Goal: Task Accomplishment & Management: Use online tool/utility

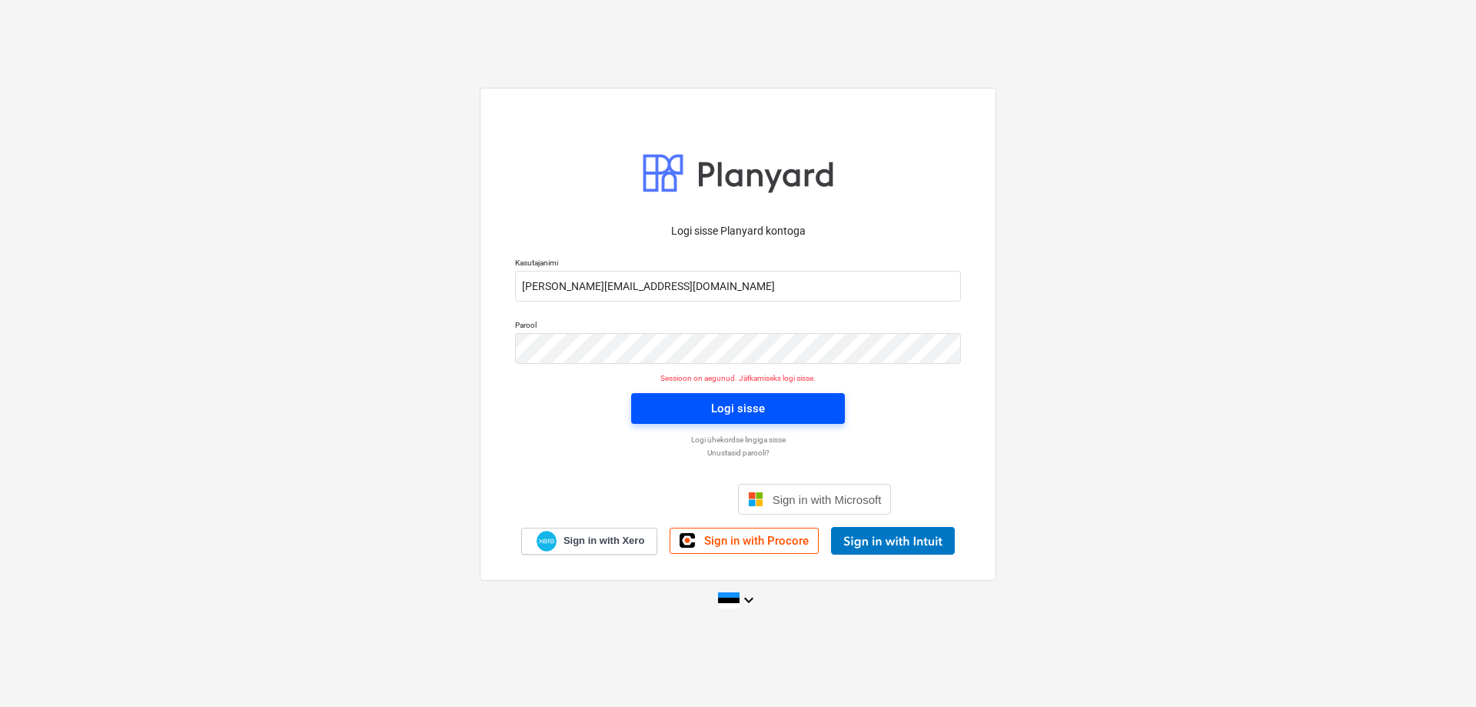
click at [729, 398] on div "Logi sisse" at bounding box center [738, 408] width 54 height 20
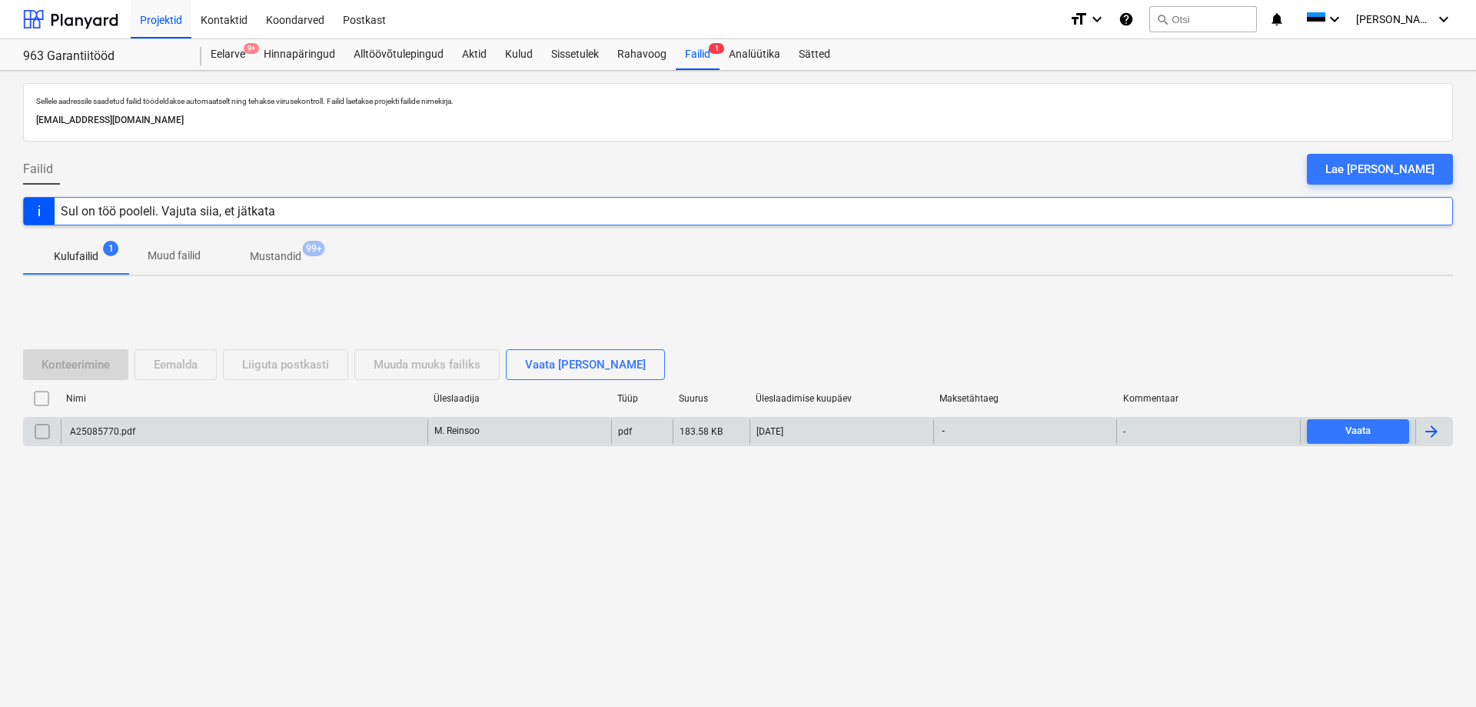
click at [381, 424] on div "A25085770.pdf" at bounding box center [244, 431] width 367 height 25
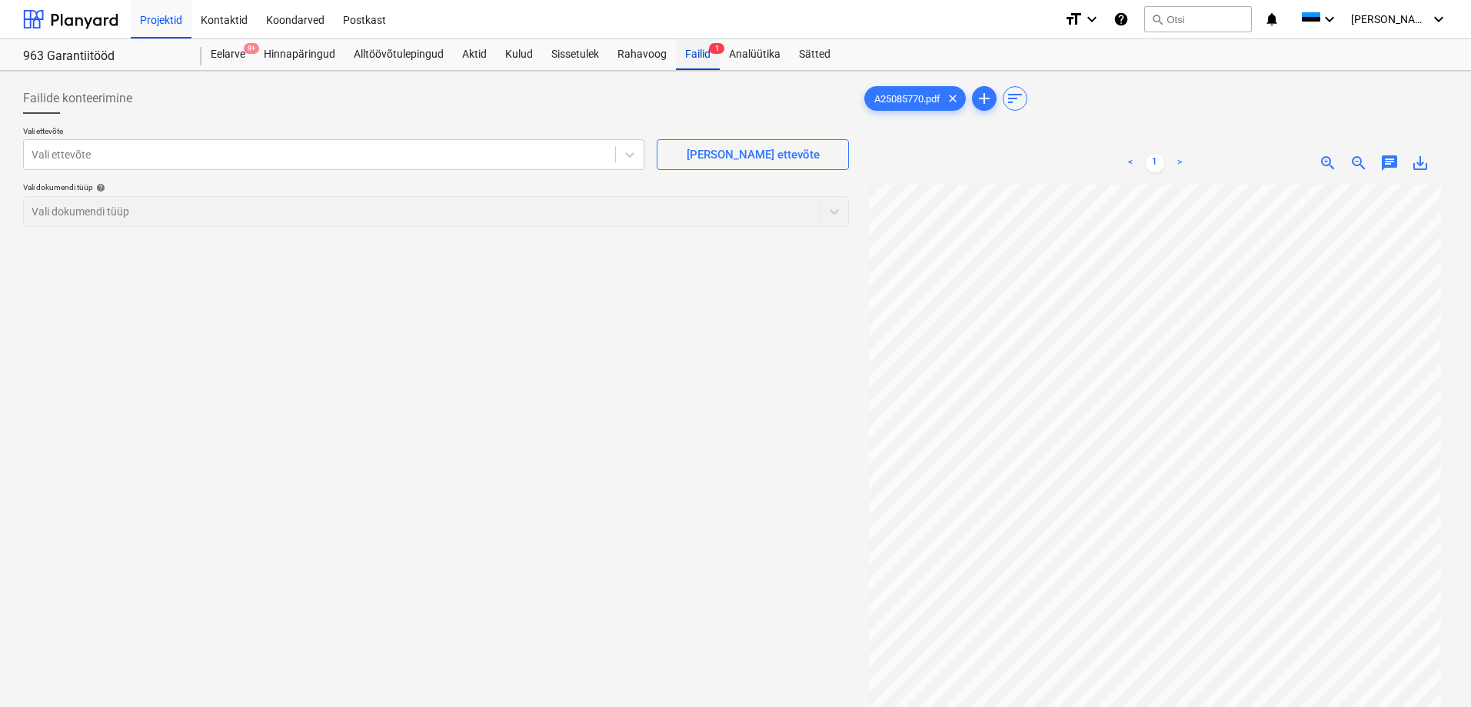
click at [683, 60] on div "Failid 1" at bounding box center [698, 54] width 44 height 31
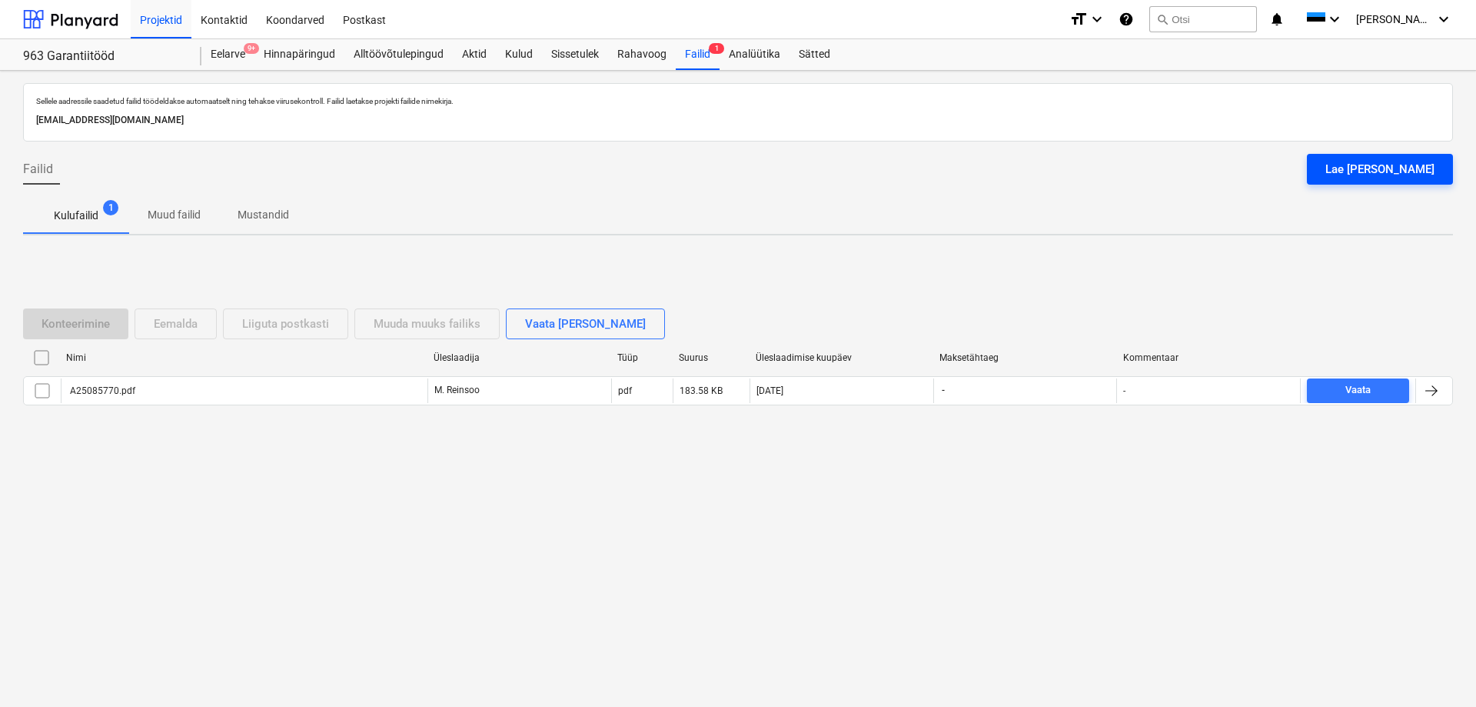
click at [1373, 178] on div "Lae [PERSON_NAME]" at bounding box center [1380, 169] width 109 height 20
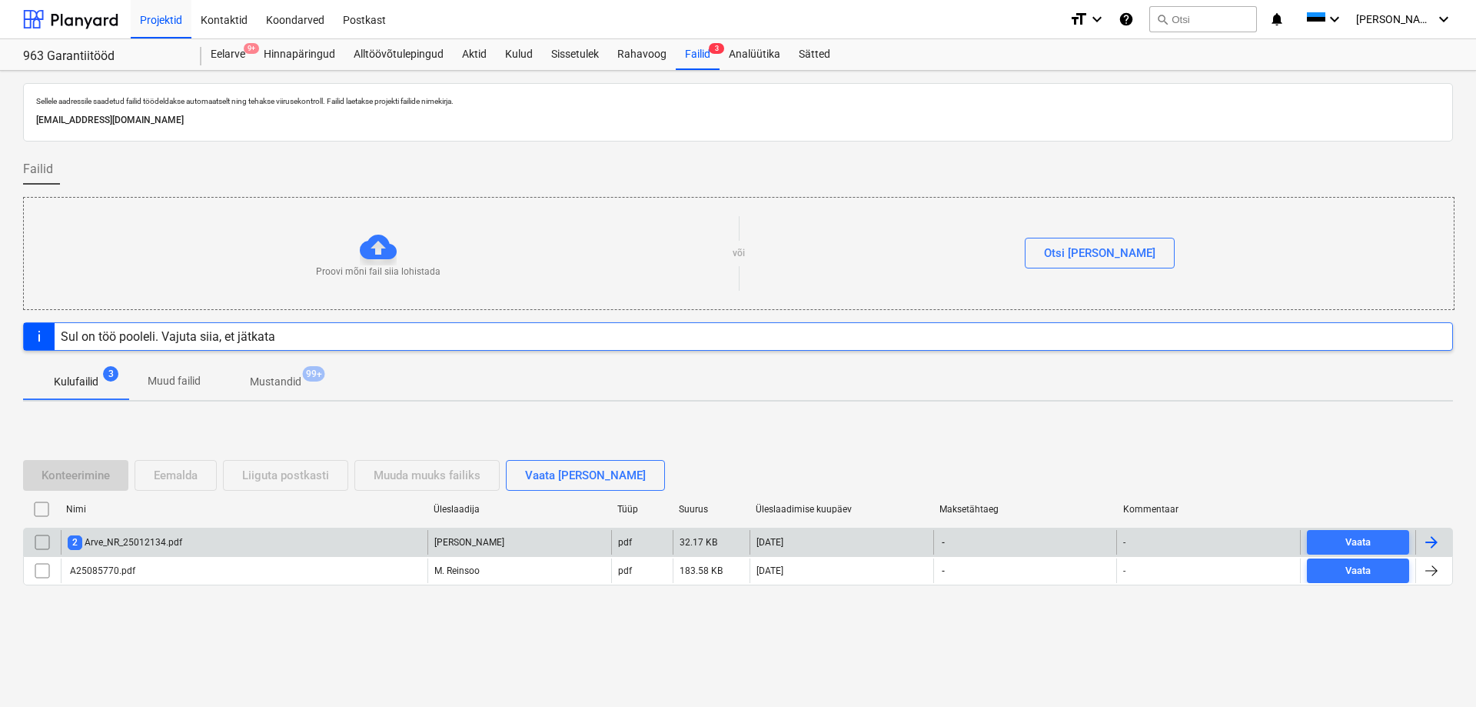
click at [260, 528] on div "2 Arve_NR_25012134.pdf [PERSON_NAME] pdf 32.17 KB [DATE] - - Vaata" at bounding box center [738, 541] width 1430 height 28
click at [237, 544] on div "2 Arve_NR_25012134.pdf" at bounding box center [244, 542] width 367 height 25
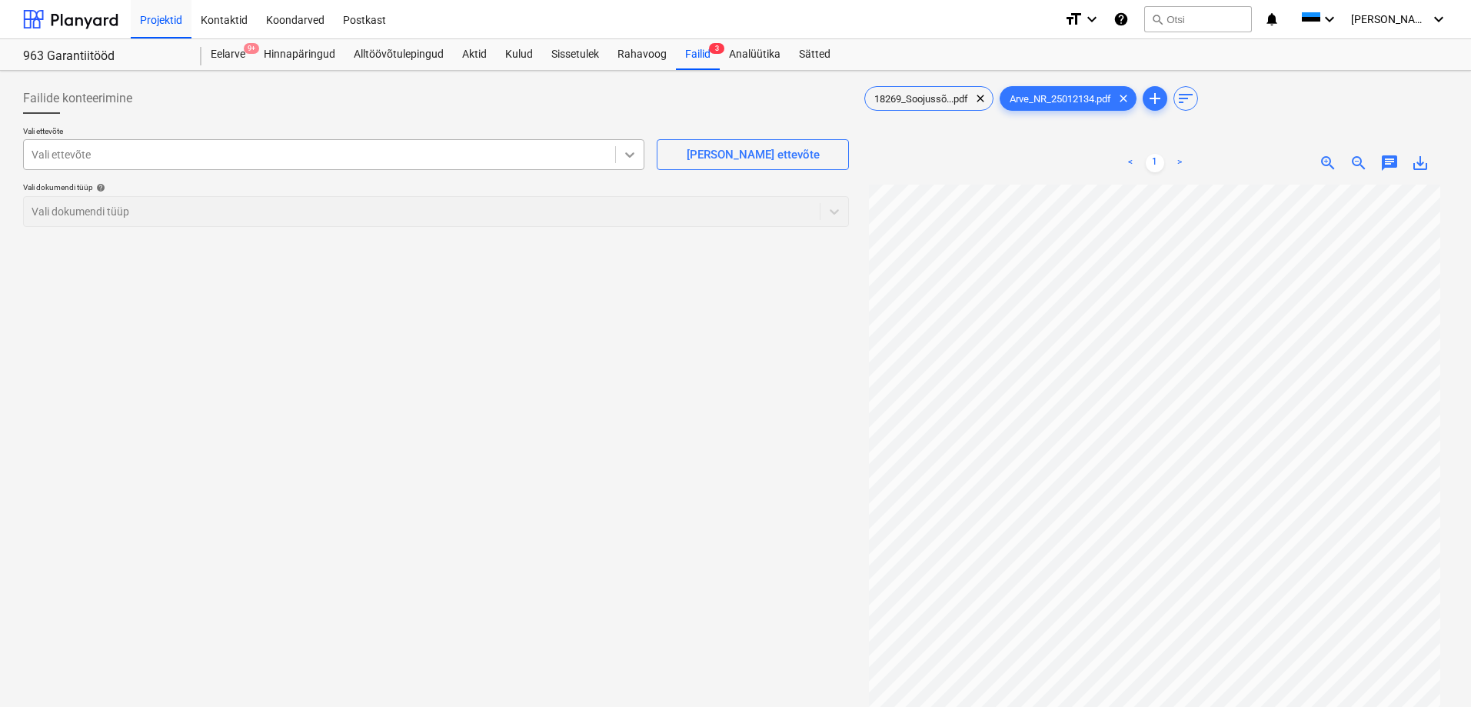
click at [623, 158] on icon at bounding box center [629, 154] width 15 height 15
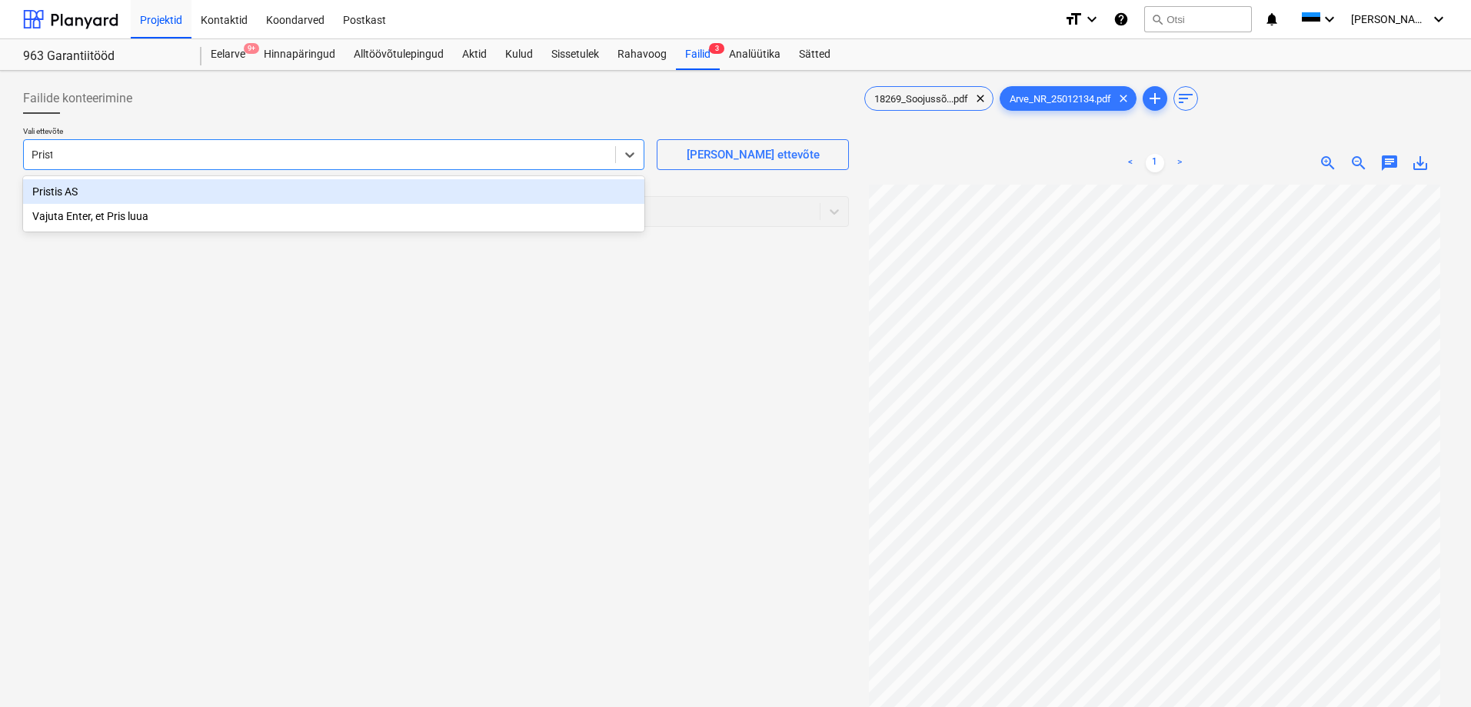
type input "Pristis"
click at [477, 191] on div "Pristis AS" at bounding box center [333, 191] width 621 height 25
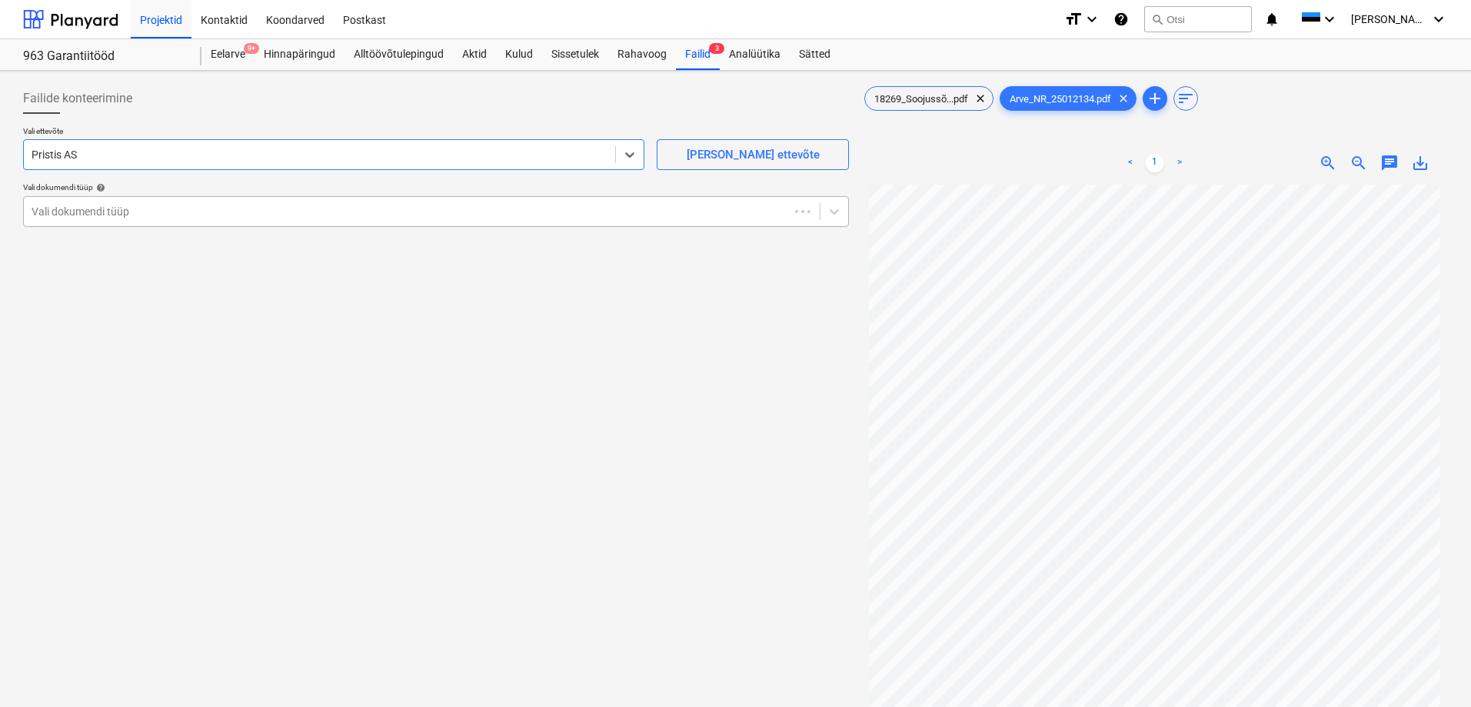
click at [407, 215] on div at bounding box center [407, 211] width 750 height 15
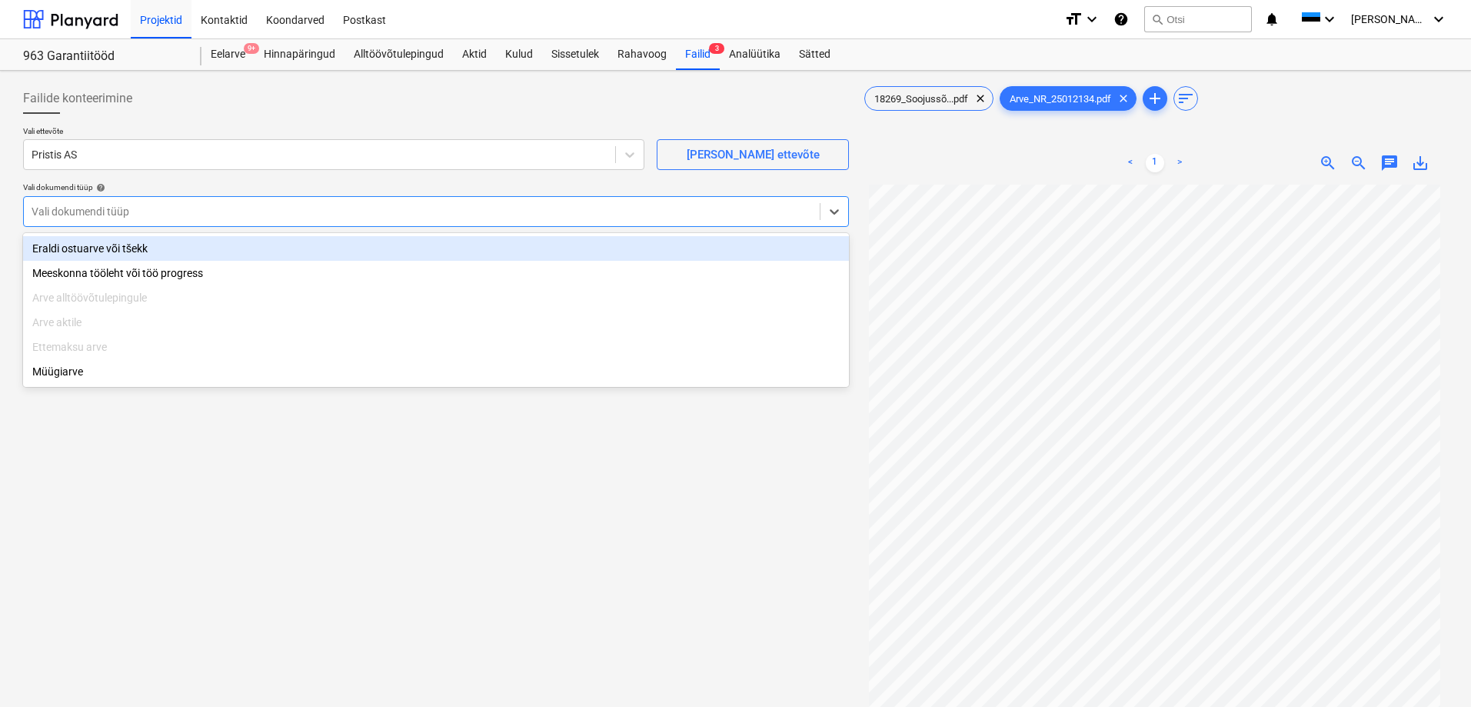
click at [129, 252] on div "Eraldi ostuarve või tšekk" at bounding box center [436, 248] width 826 height 25
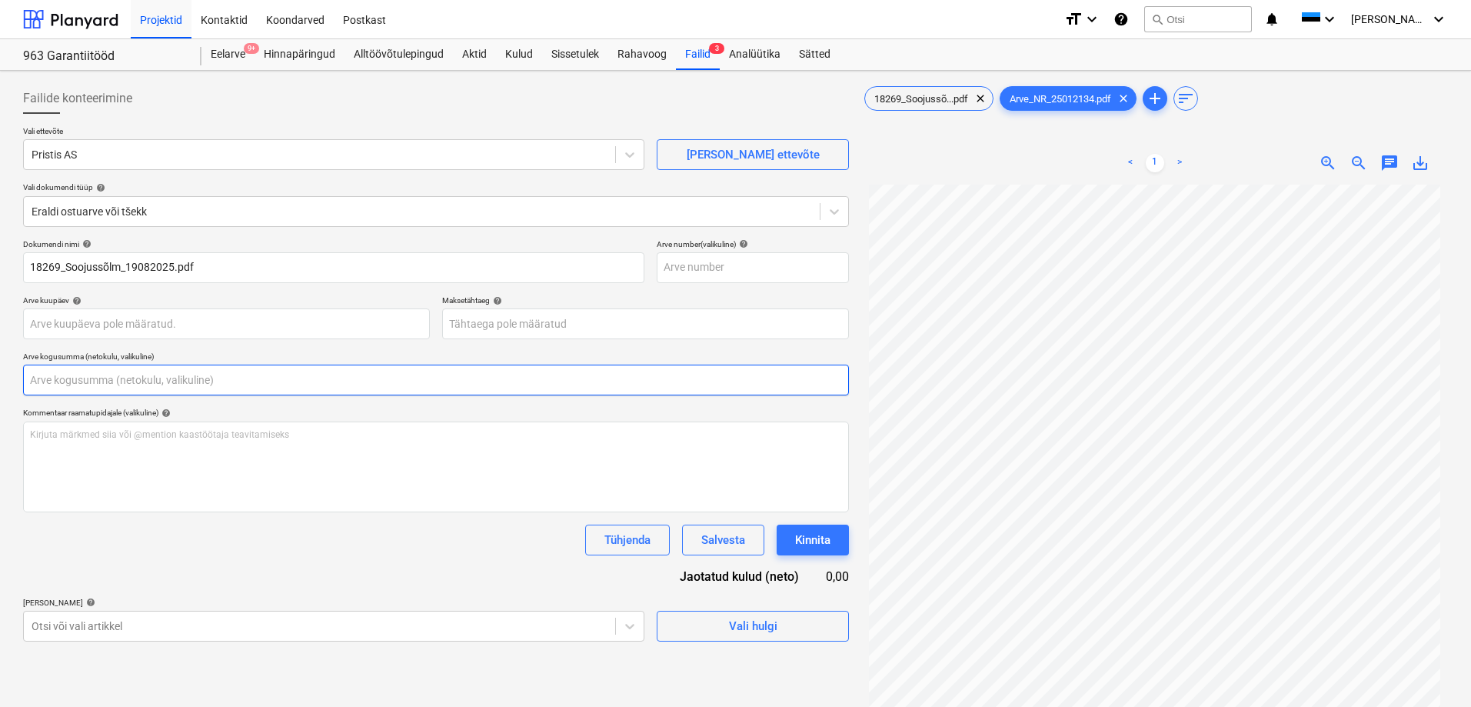
drag, startPoint x: 147, startPoint y: 388, endPoint x: 147, endPoint y: 374, distance: 14.6
click at [147, 374] on input "text" at bounding box center [436, 379] width 826 height 31
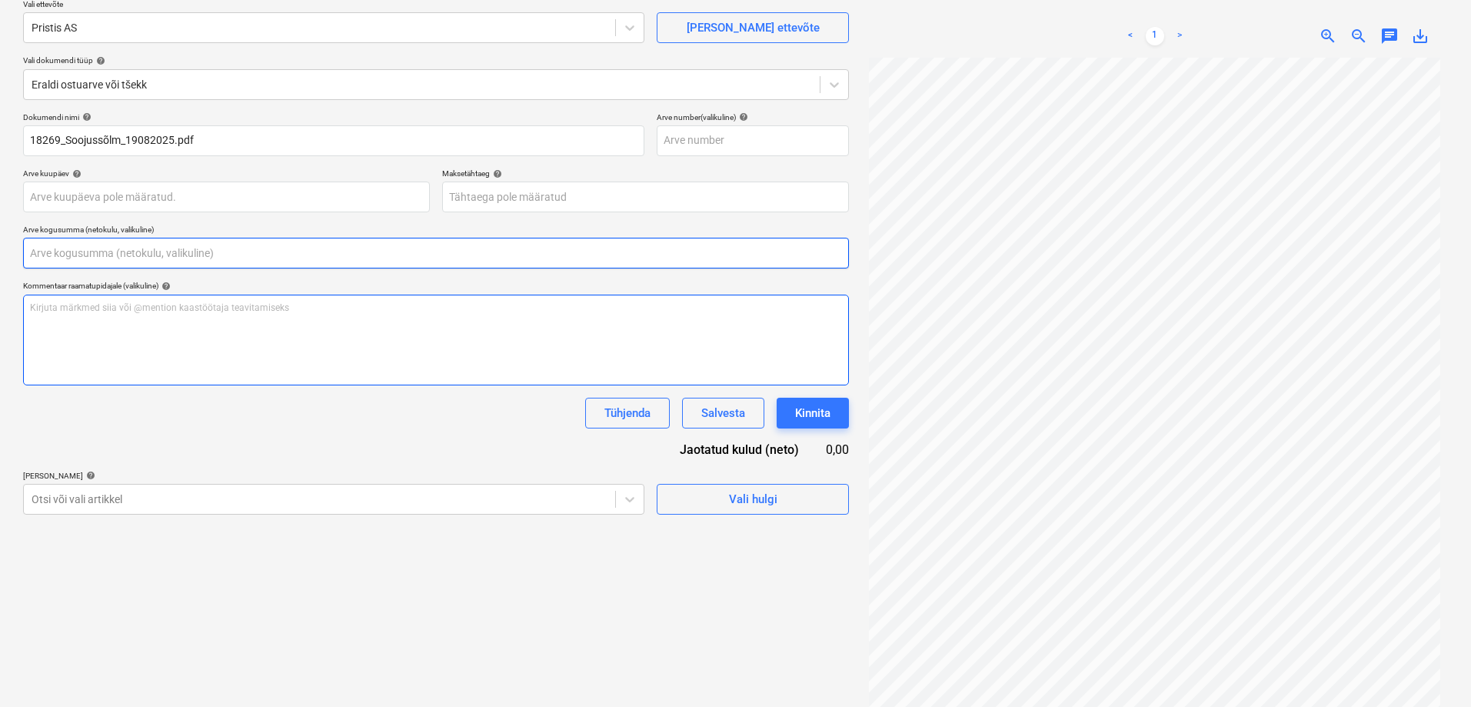
scroll to position [154, 0]
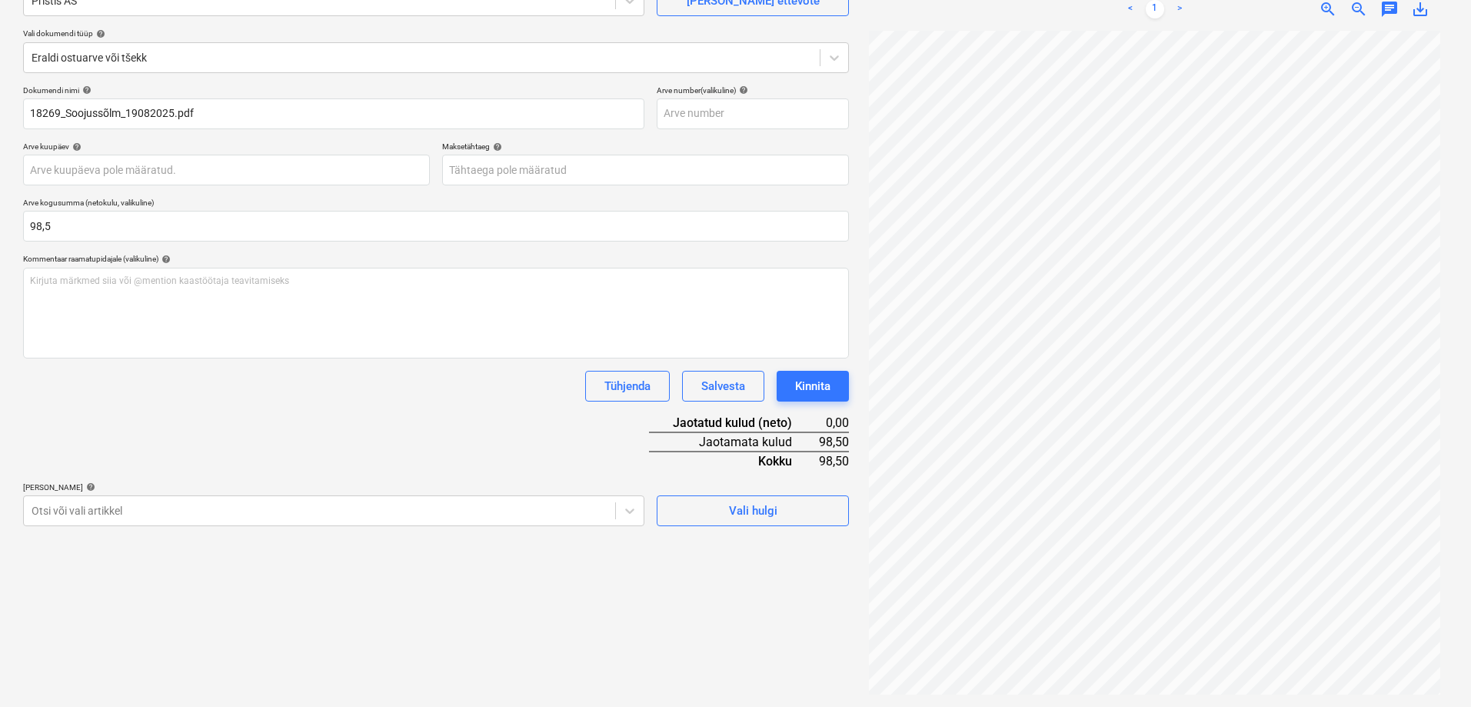
type input "98,50"
click at [182, 388] on div "Tühjenda Salvesta Kinnita" at bounding box center [436, 386] width 826 height 31
click at [276, 512] on body "Projektid Kontaktid Koondarved Postkast format_size keyboard_arrow_down help se…" at bounding box center [735, 199] width 1471 height 707
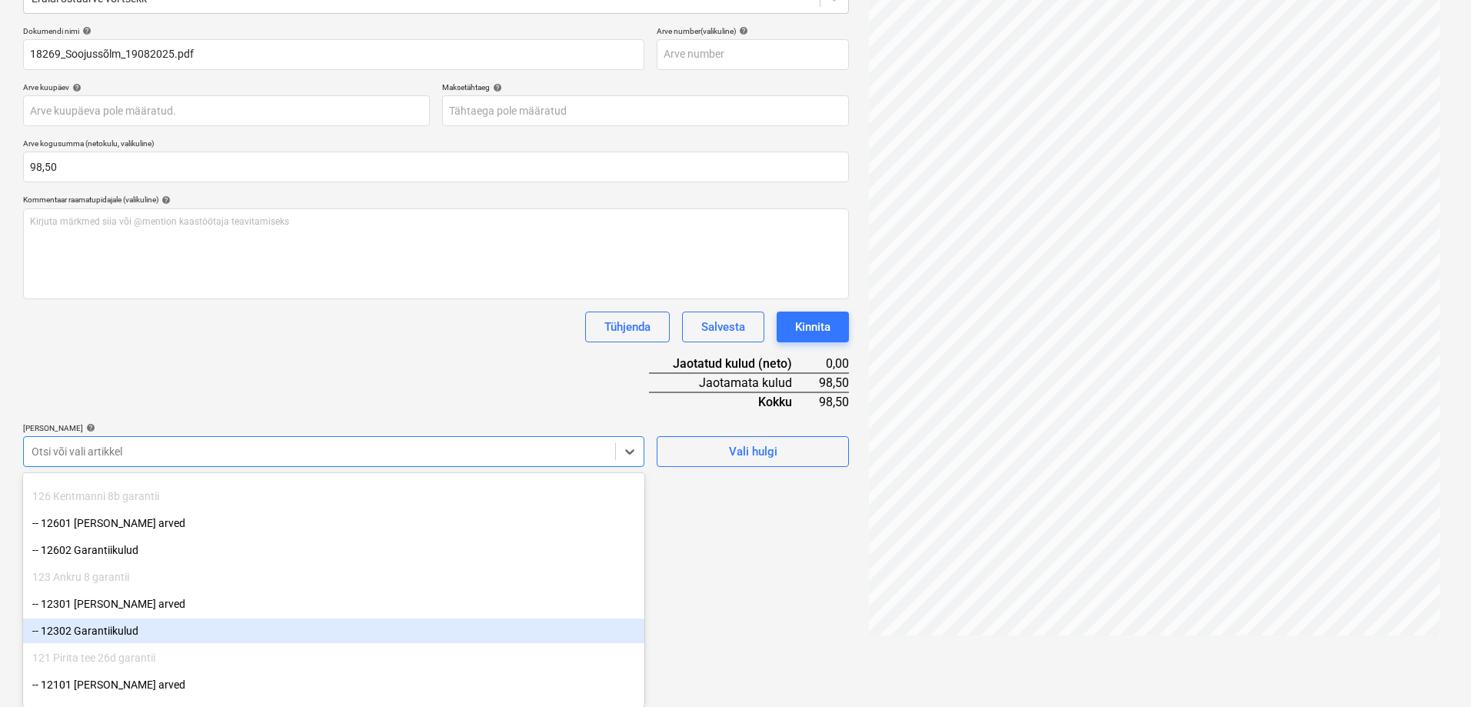
click at [234, 638] on div "-- 12302 Garantiikulud" at bounding box center [333, 630] width 621 height 25
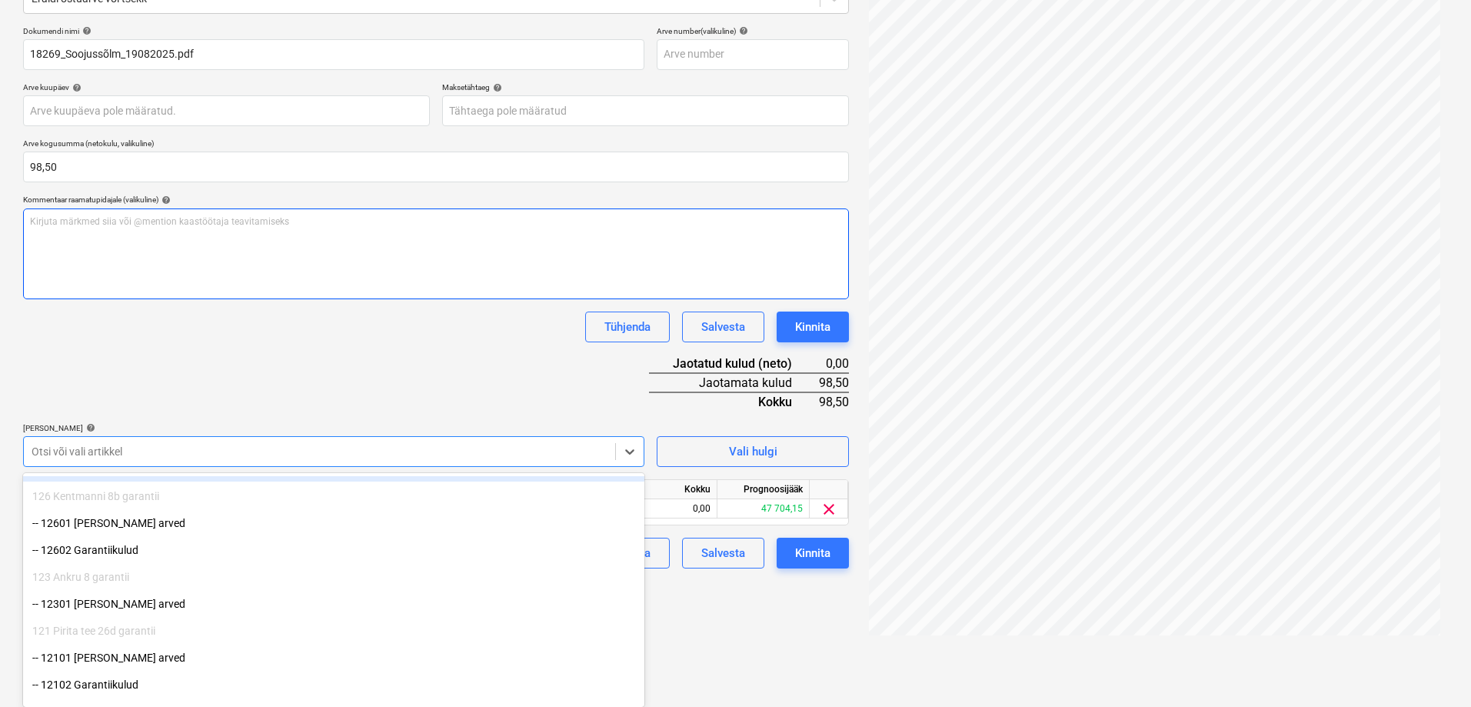
click at [308, 355] on div "Dokumendi nimi help 18269_Soojussõlm_19082025.pdf Arve number (valikuline) help…" at bounding box center [436, 297] width 826 height 542
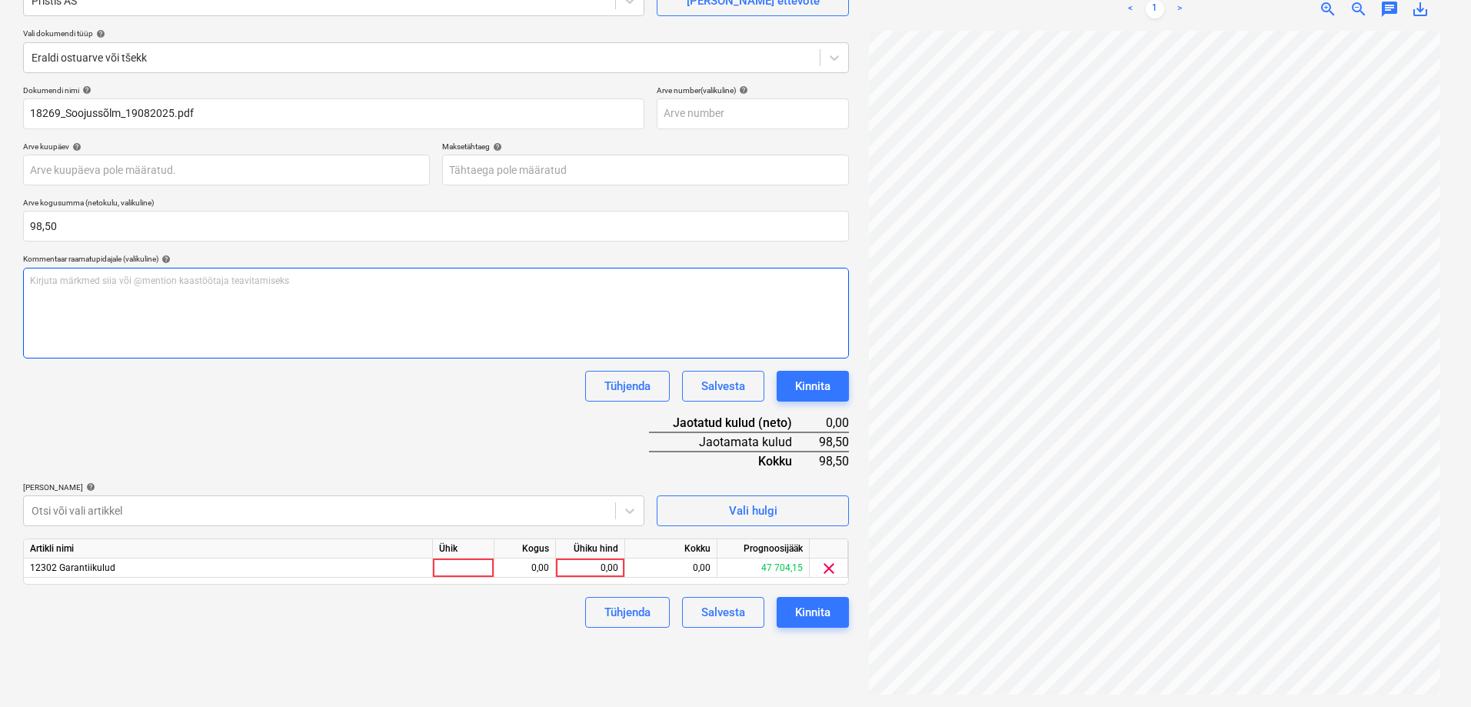
click at [259, 319] on div "Kirjuta märkmed siia või @mention kaastöötaja teavitamiseks ﻿" at bounding box center [436, 313] width 826 height 91
drag, startPoint x: 268, startPoint y: 280, endPoint x: 233, endPoint y: 288, distance: 36.2
click at [233, 288] on div "Arvestada maha Hardegal OÜ garantiitagatisest. Neid arveid tuleb tulevikus tõen…" at bounding box center [436, 313] width 826 height 91
drag, startPoint x: 351, startPoint y: 281, endPoint x: 314, endPoint y: 278, distance: 37.1
click at [314, 278] on span "Arvestada maha Hardegal OÜ garantiitagatisest. Mahaarvamisi tuleb tulevikus tõe…" at bounding box center [234, 280] width 409 height 11
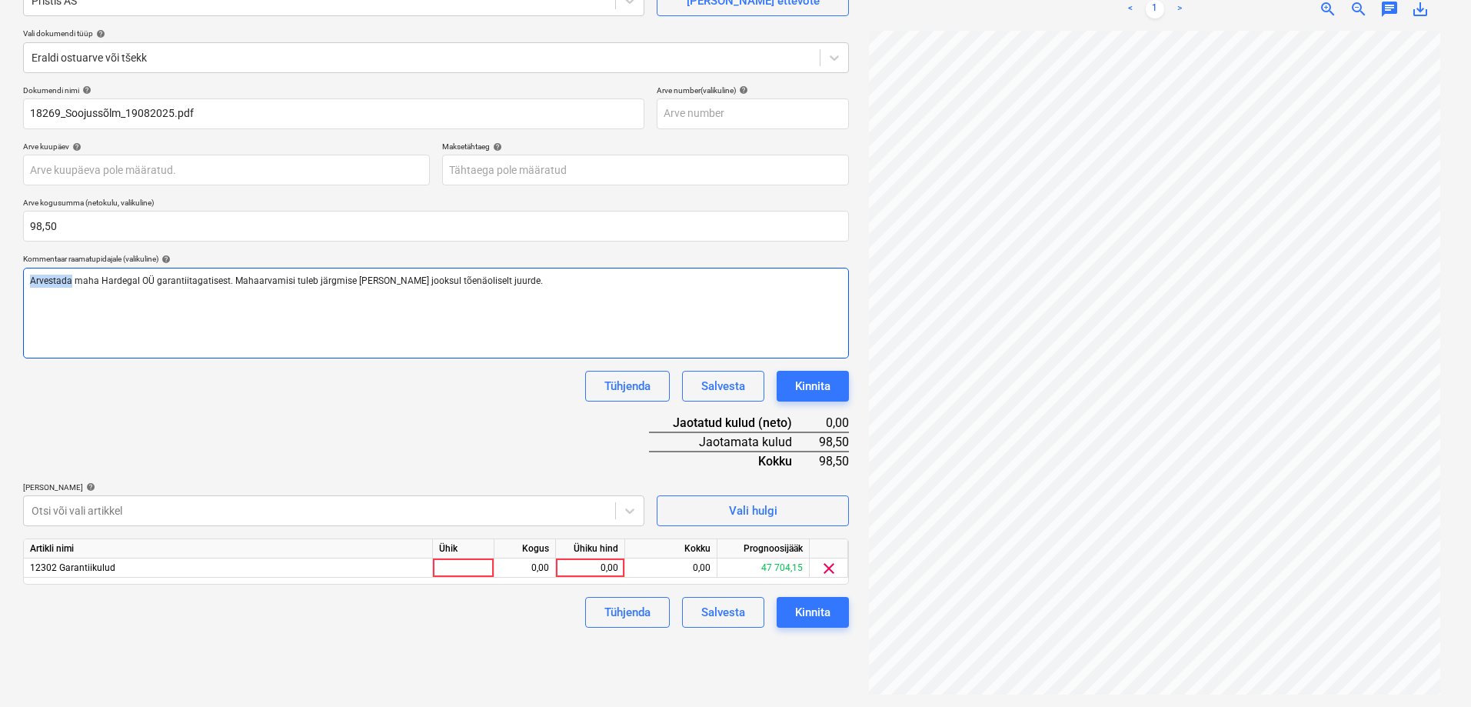
drag, startPoint x: 70, startPoint y: 278, endPoint x: 28, endPoint y: 284, distance: 42.6
click at [28, 284] on div "Arvestada maha Hardegal OÜ garantiitagatisest. Mahaarvamisi tuleb järgmise [PER…" at bounding box center [436, 313] width 826 height 91
click at [35, 283] on span "Arvestada maha Hardegal OÜ garantiitagatisest. Mahaarvamisi tuleb järgmise [PER…" at bounding box center [286, 280] width 513 height 11
click at [31, 279] on span "Arvestada maha Hardegal OÜ garantiitagatisest. Mahaarvamisi tuleb järgmise [PER…" at bounding box center [286, 280] width 513 height 11
click at [578, 277] on p "Summa arvestada [PERSON_NAME] OÜ garantiitagatisest. Mahaarvamisi tuleb järgmis…" at bounding box center [436, 281] width 812 height 13
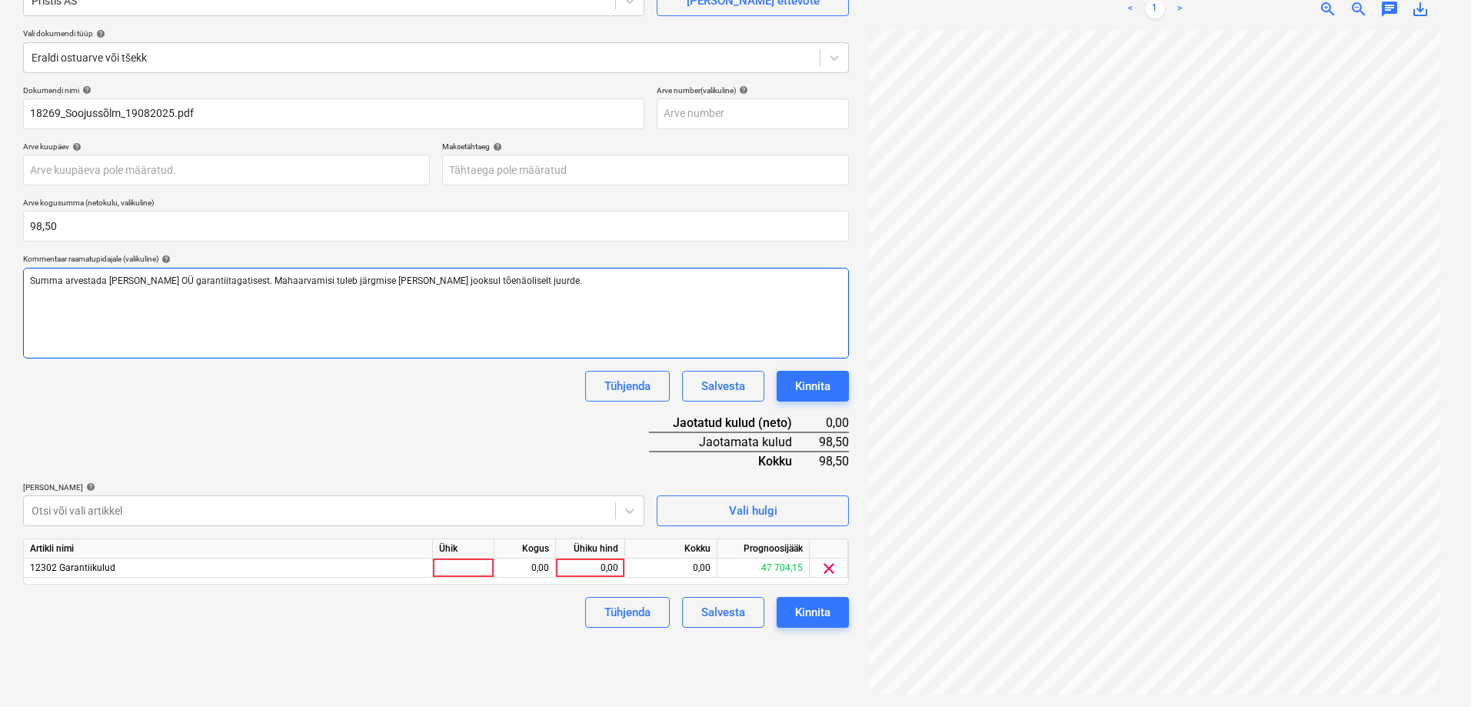
click at [191, 283] on span "Summa arvestada [PERSON_NAME] OÜ garantiitagatisest. Mahaarvamisi tuleb järgmis…" at bounding box center [306, 280] width 552 height 11
click at [186, 277] on span "Summa arvestada [PERSON_NAME] OÜ garantiitagatisest. Mahaarvamisi tuleb järgmis…" at bounding box center [306, 280] width 552 height 11
click at [605, 279] on p "Summa arvestada maha Hardegal OÜ Ankru 8 garantiitagatisest. Mahaarvamisi tuleb…" at bounding box center [436, 281] width 812 height 13
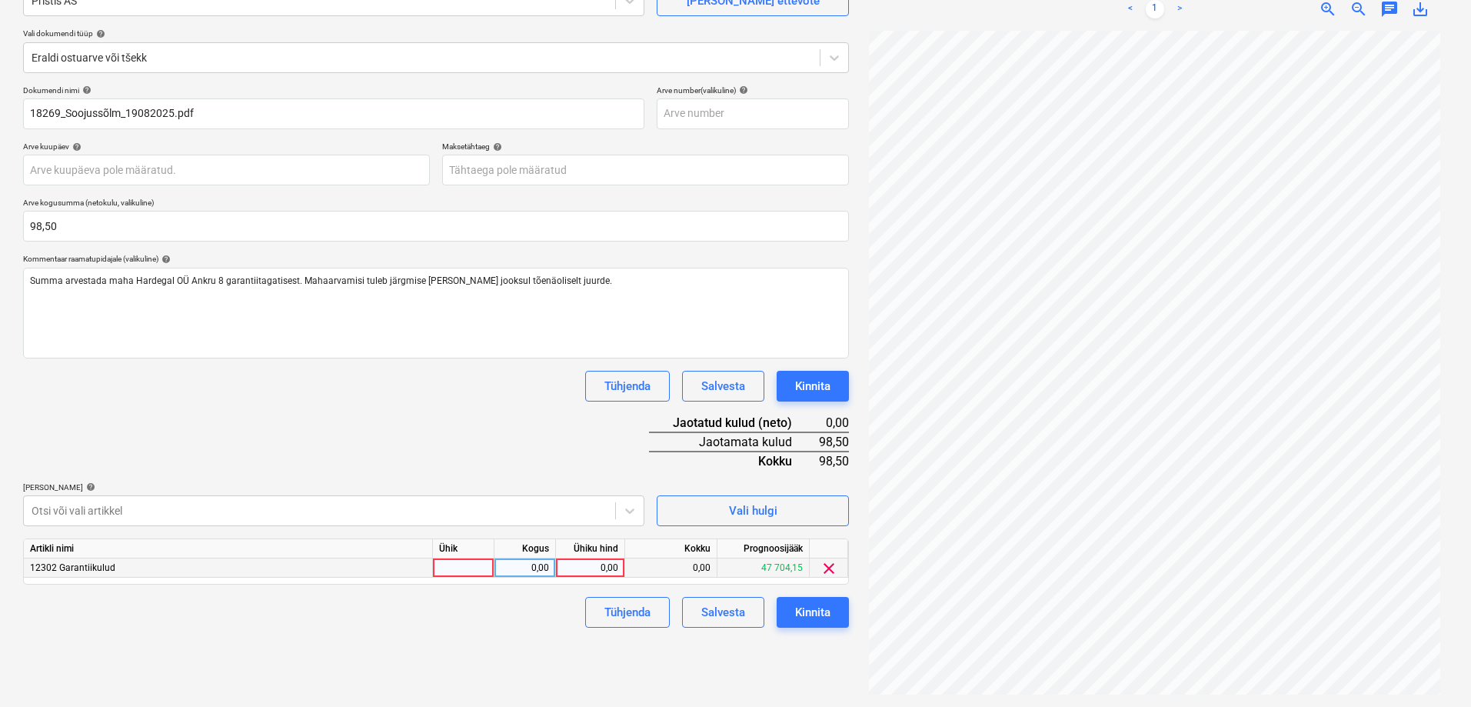
click at [598, 569] on div "0,00" at bounding box center [590, 567] width 56 height 19
type input "98,5"
click at [502, 468] on div "Dokumendi nimi help 18269_Soojussõlm_19082025.pdf Arve number (valikuline) help…" at bounding box center [436, 356] width 826 height 542
click at [356, 427] on div "Dokumendi nimi help 18269_Soojussõlm_19082025.pdf Arve number (valikuline) help…" at bounding box center [436, 356] width 826 height 542
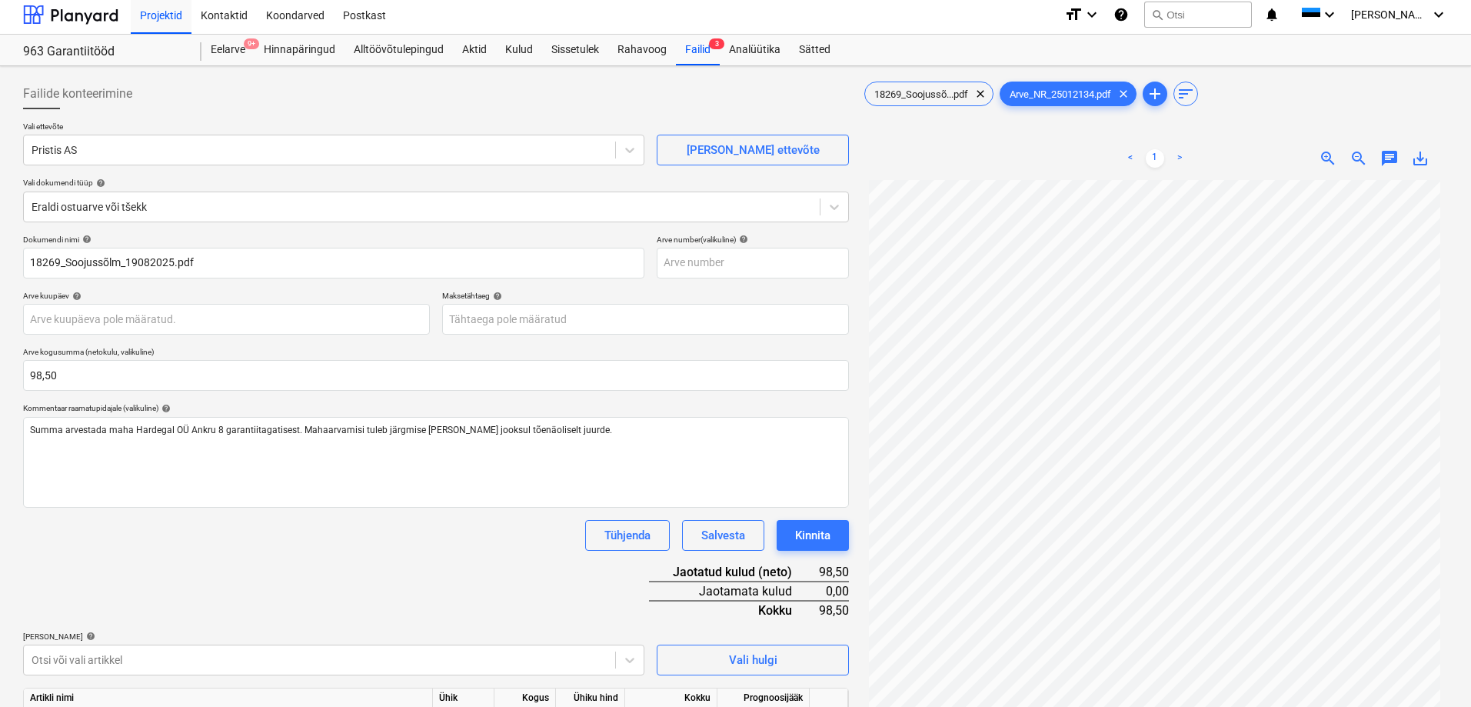
scroll to position [0, 0]
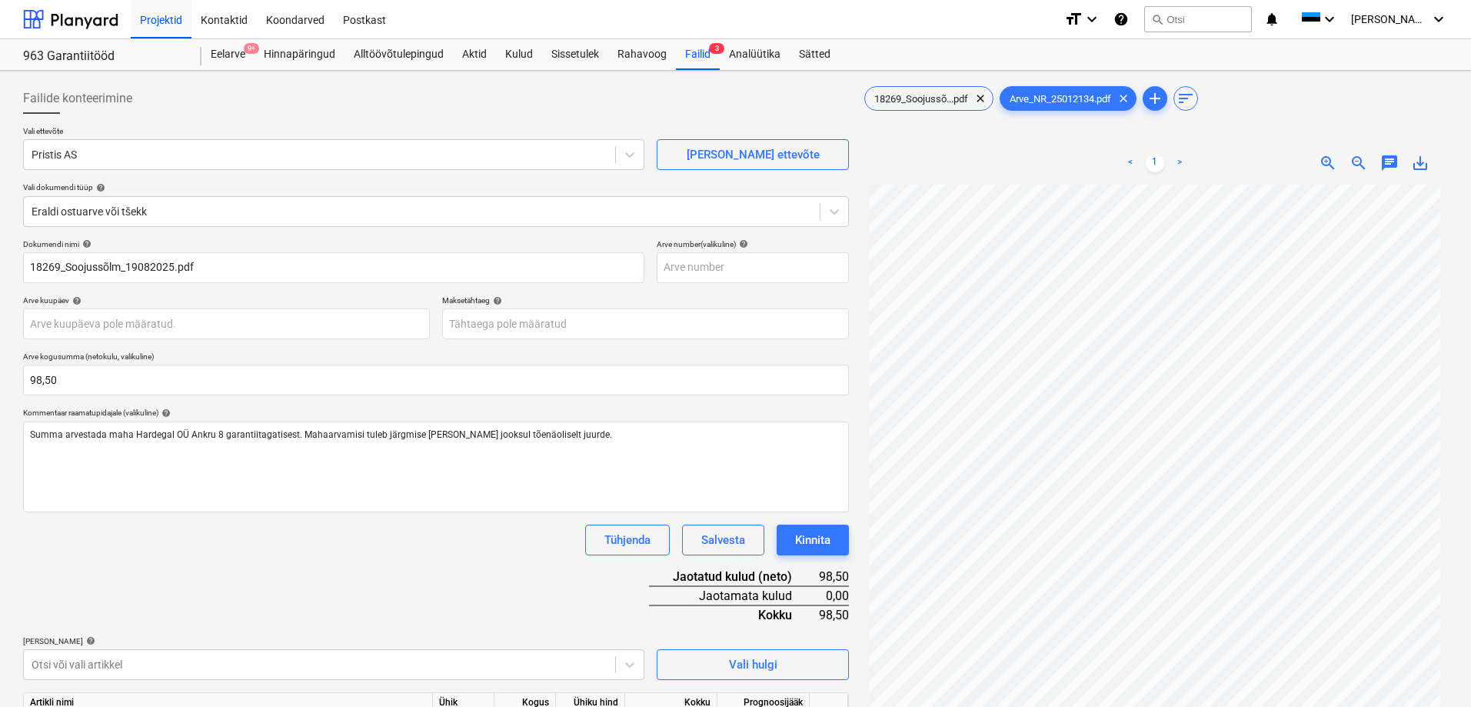
click at [15, 318] on div "Failide konteerimine Vali ettevõte Pristis AS [PERSON_NAME] uus ettevõte Vali d…" at bounding box center [735, 466] width 1471 height 790
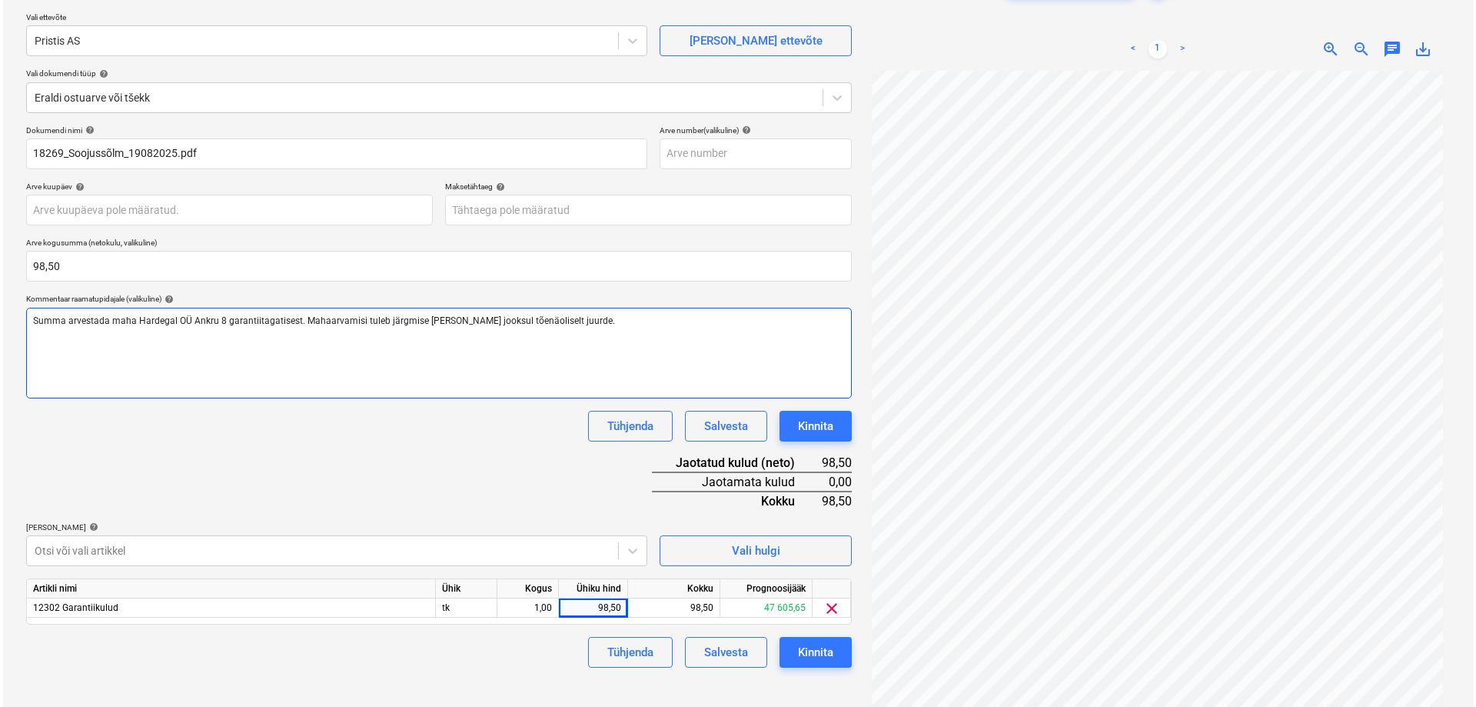
scroll to position [154, 0]
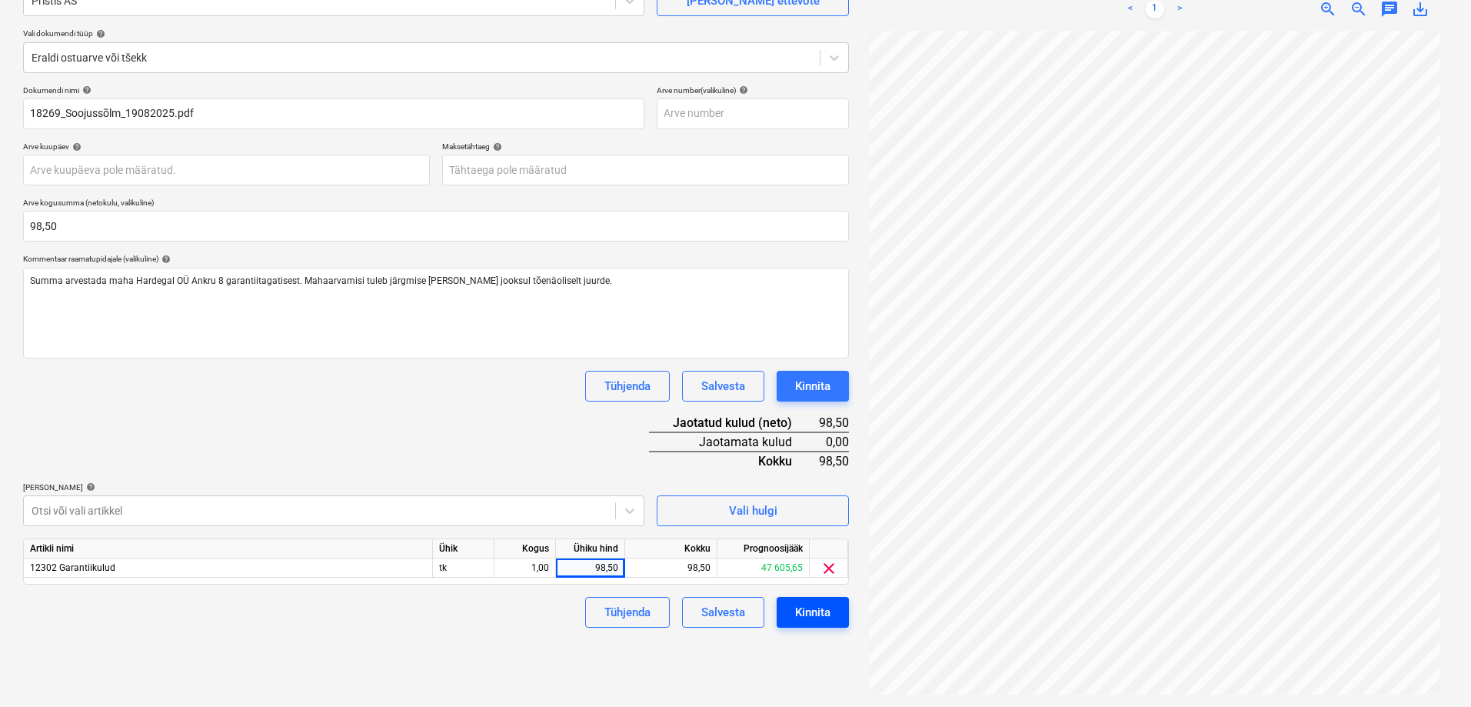
click at [810, 604] on div "Kinnita" at bounding box center [812, 612] width 35 height 20
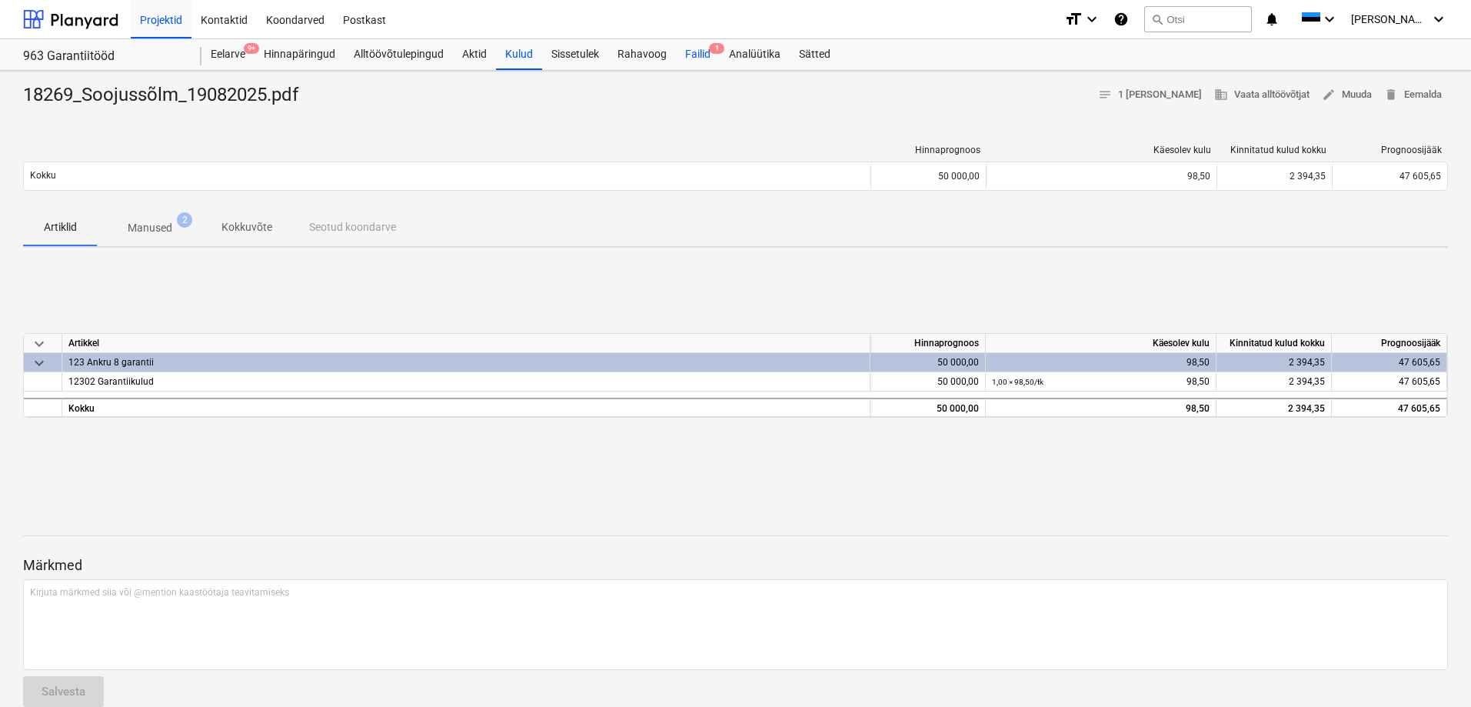
click at [694, 55] on div "Failid 1" at bounding box center [698, 54] width 44 height 31
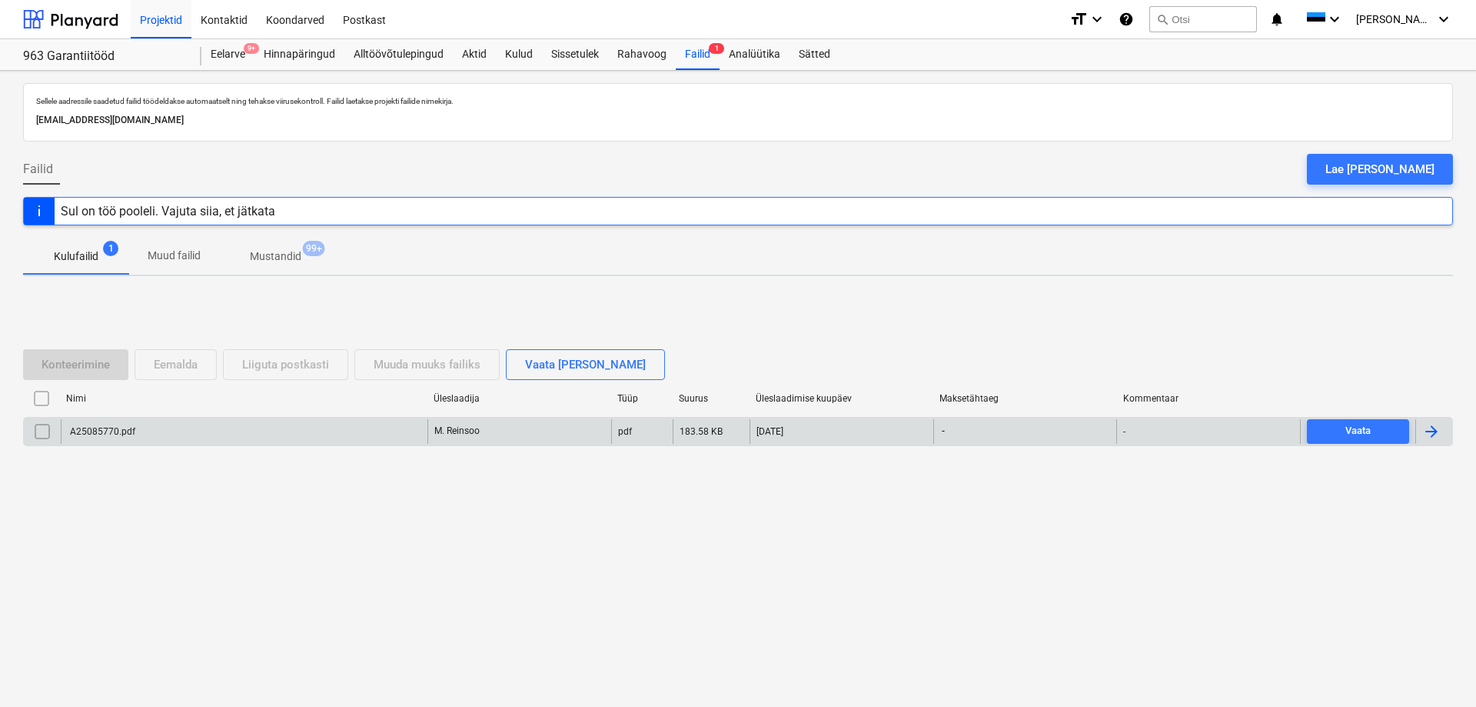
click at [231, 431] on div "A25085770.pdf" at bounding box center [244, 431] width 367 height 25
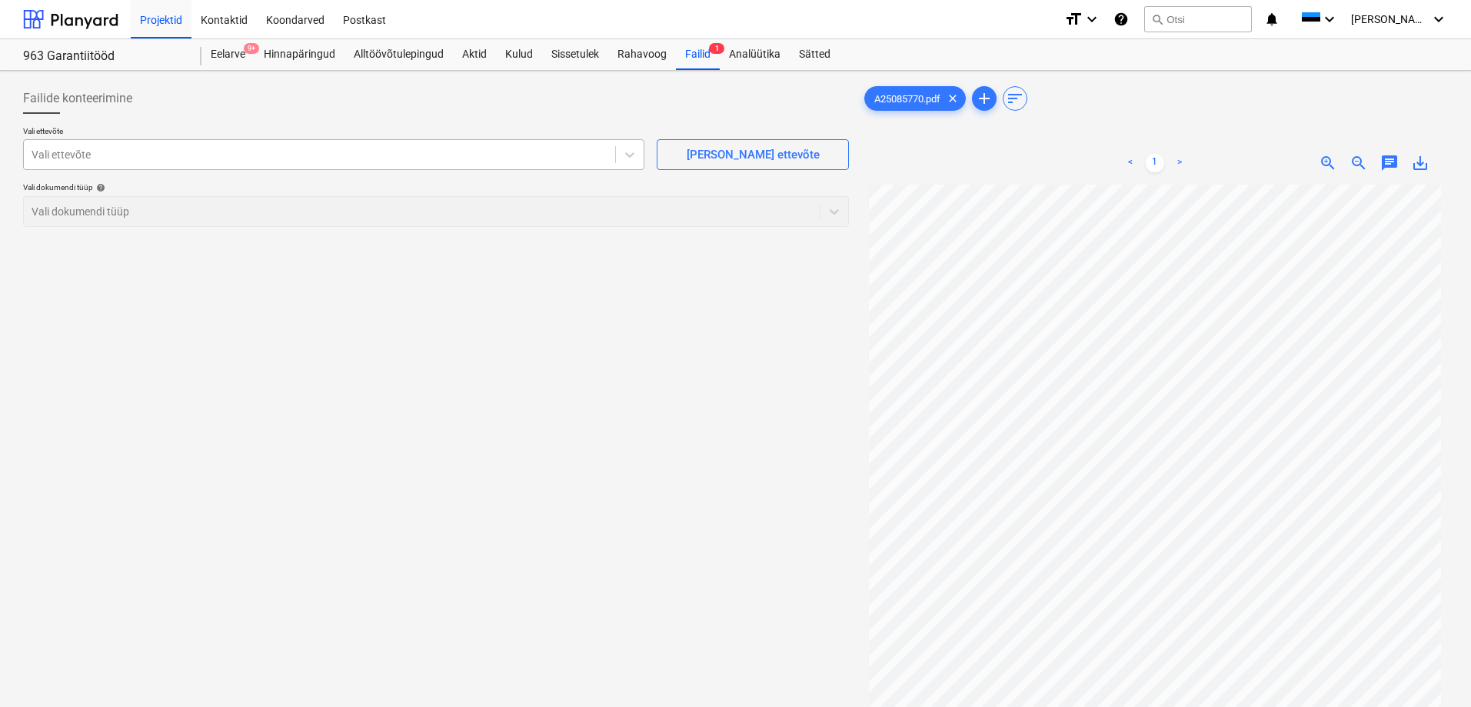
click at [607, 163] on div "Vali ettevõte" at bounding box center [319, 155] width 591 height 22
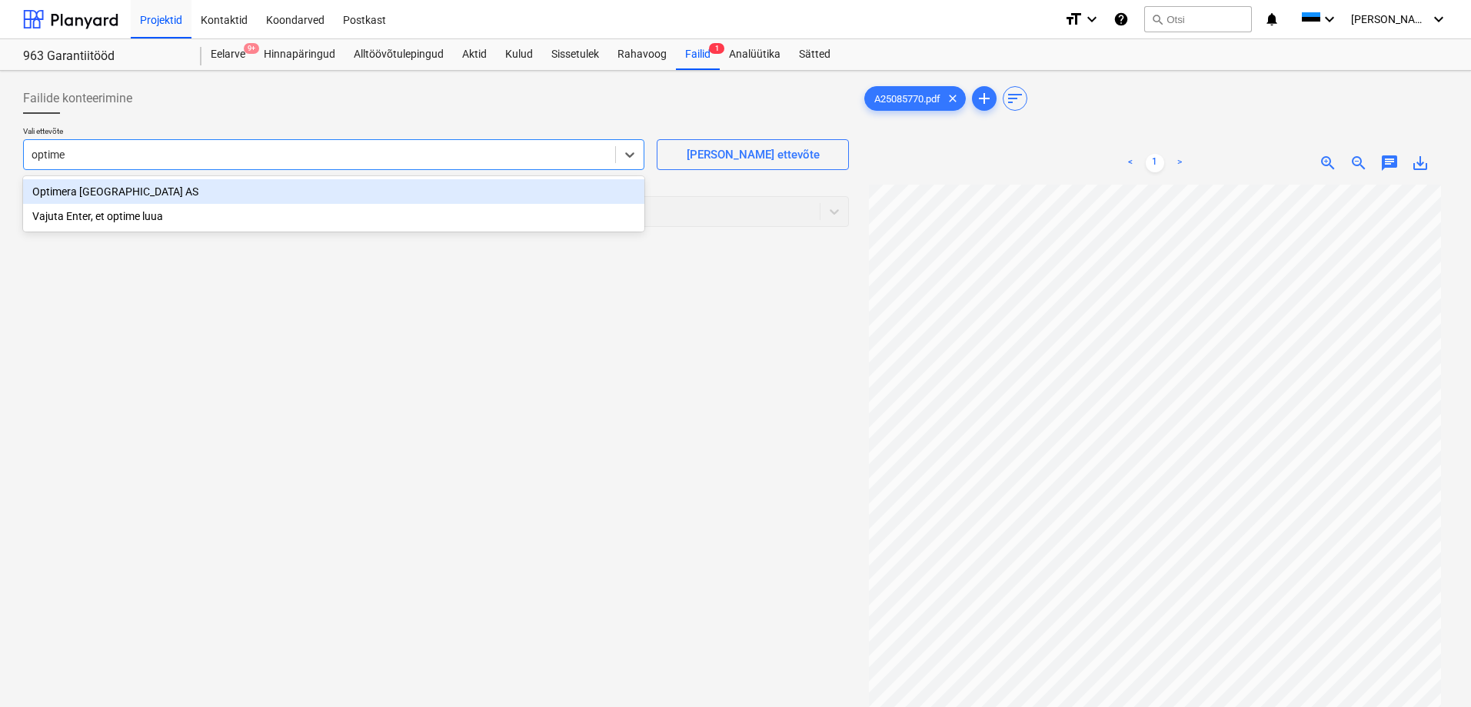
type input "optimer"
click at [542, 195] on div "Optimera [GEOGRAPHIC_DATA] AS" at bounding box center [333, 191] width 621 height 25
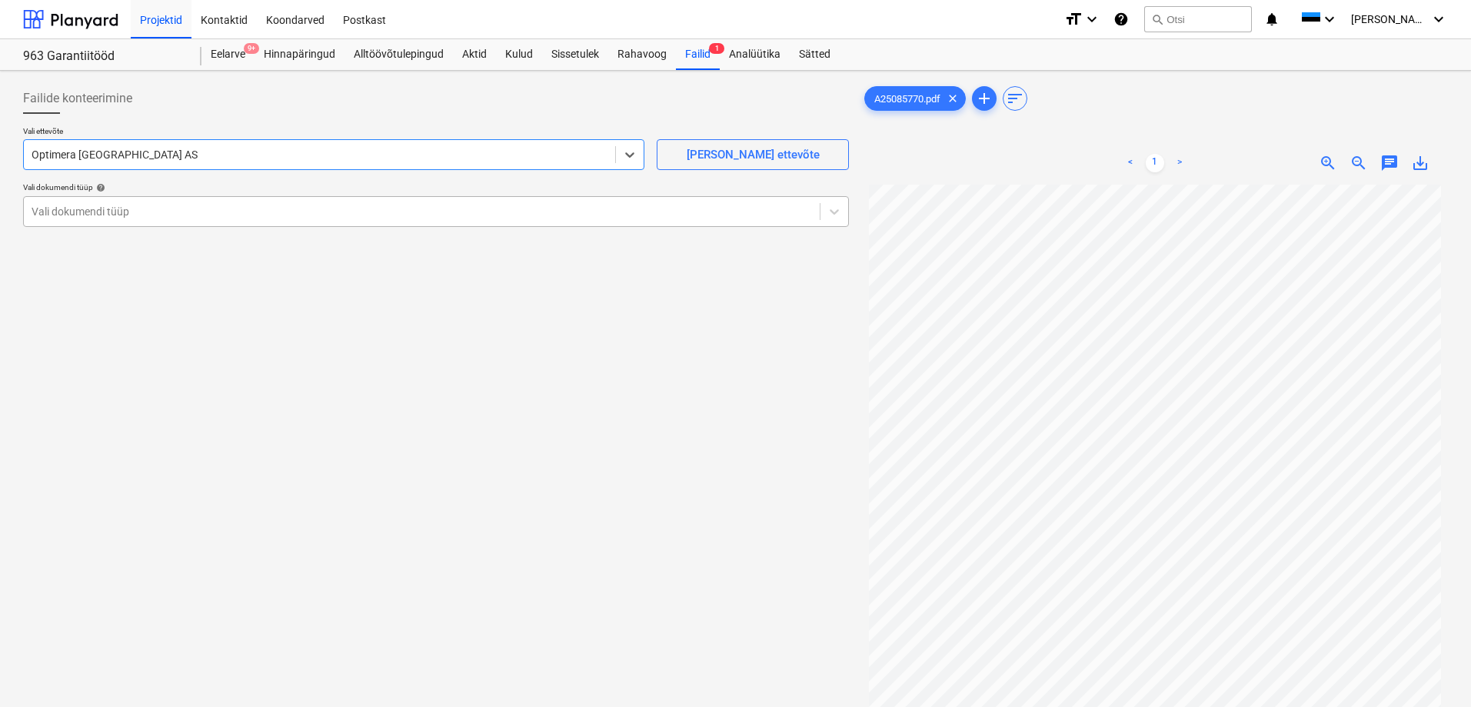
click at [388, 201] on div "Vali dokumendi tüüp" at bounding box center [422, 212] width 796 height 22
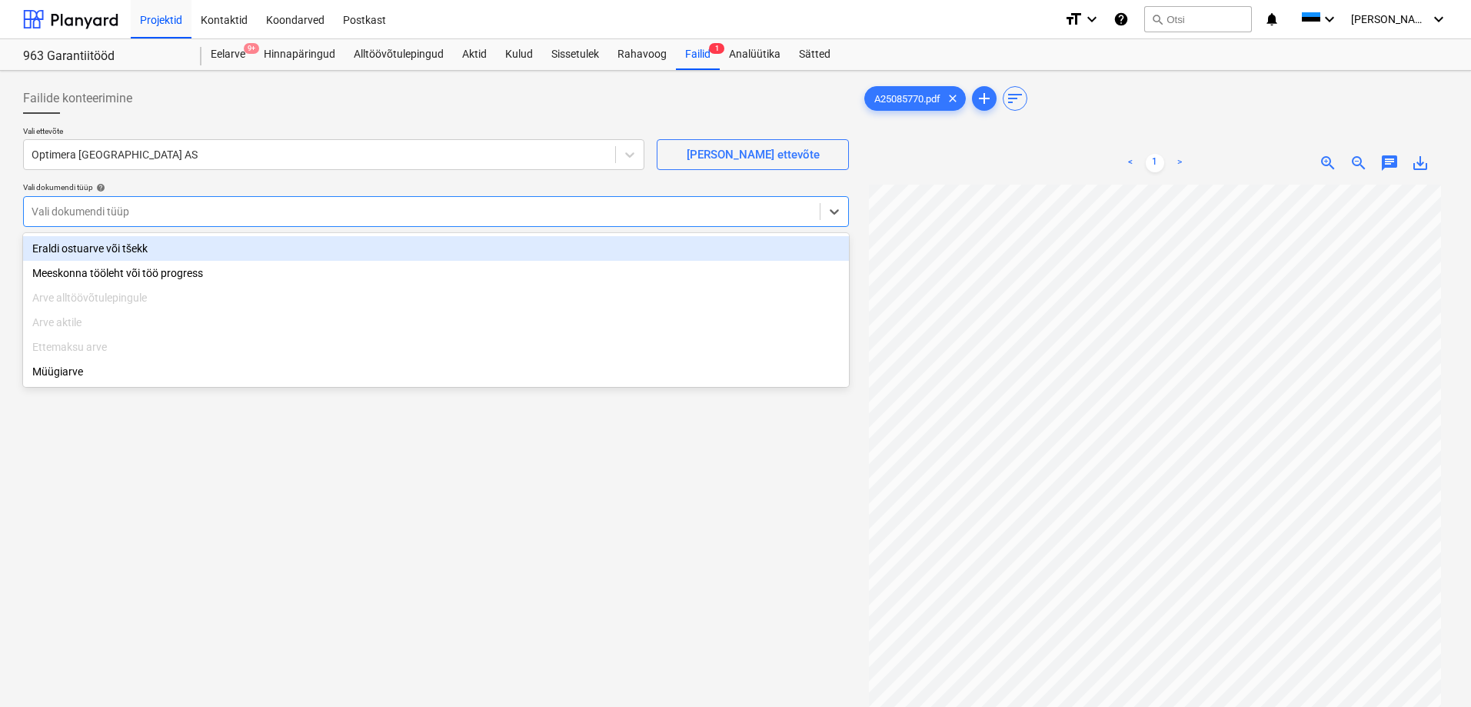
click at [278, 255] on div "Eraldi ostuarve või tšekk" at bounding box center [436, 248] width 826 height 25
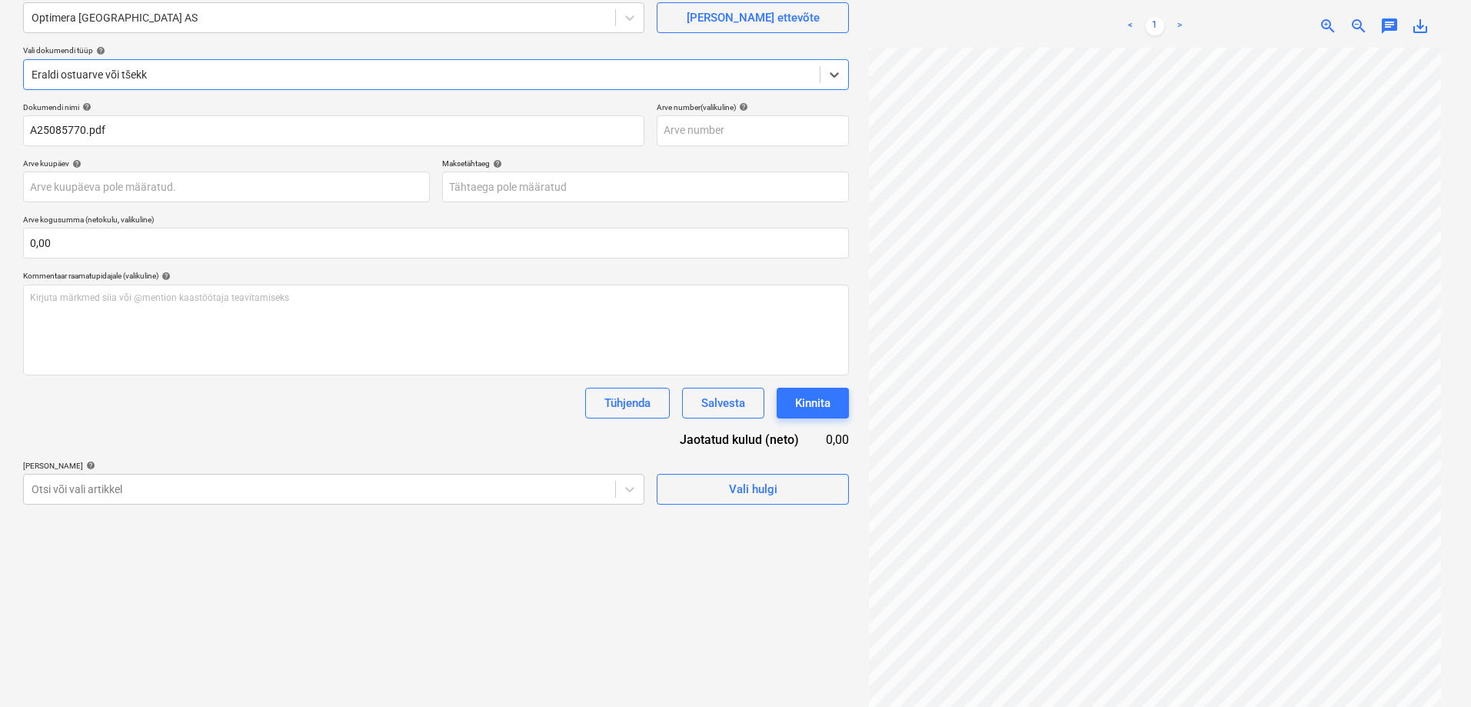
scroll to position [154, 0]
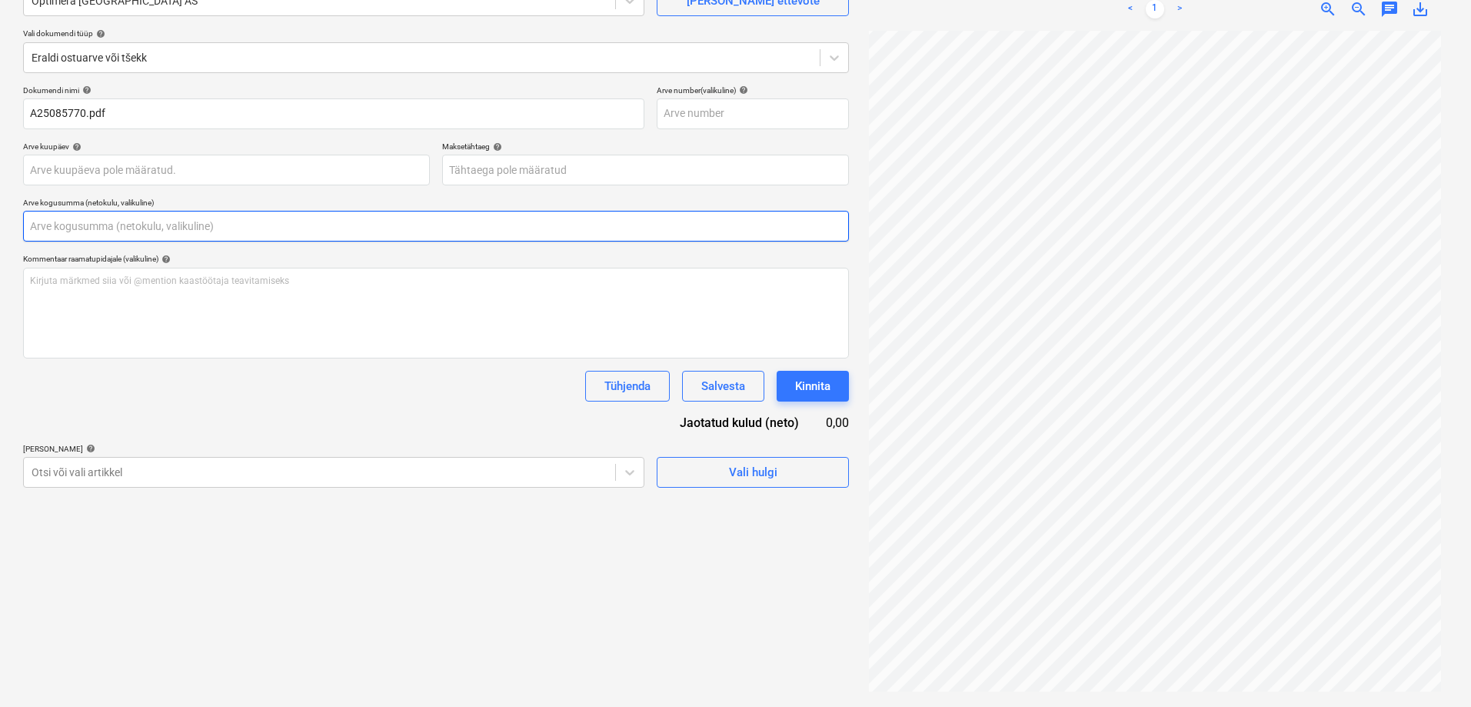
click at [245, 225] on input "text" at bounding box center [436, 226] width 826 height 31
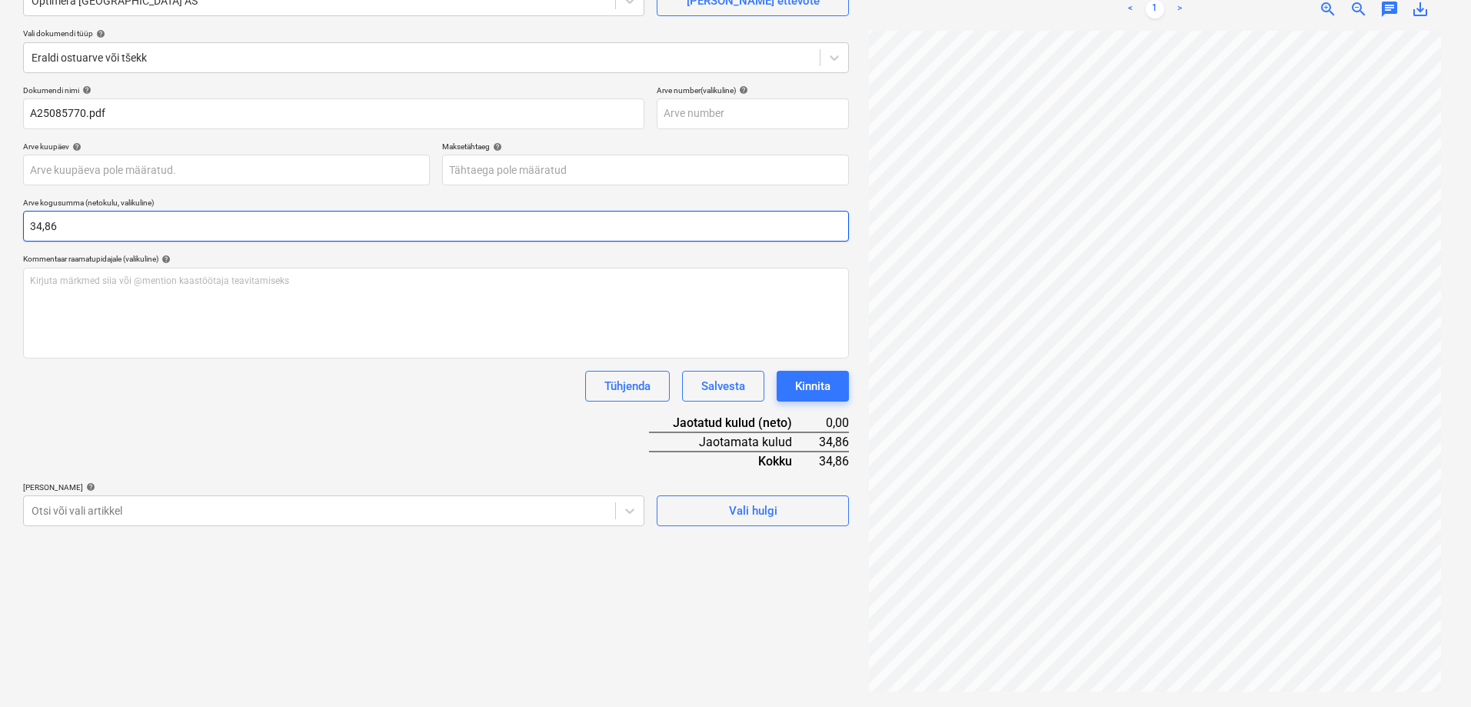
type input "34,86"
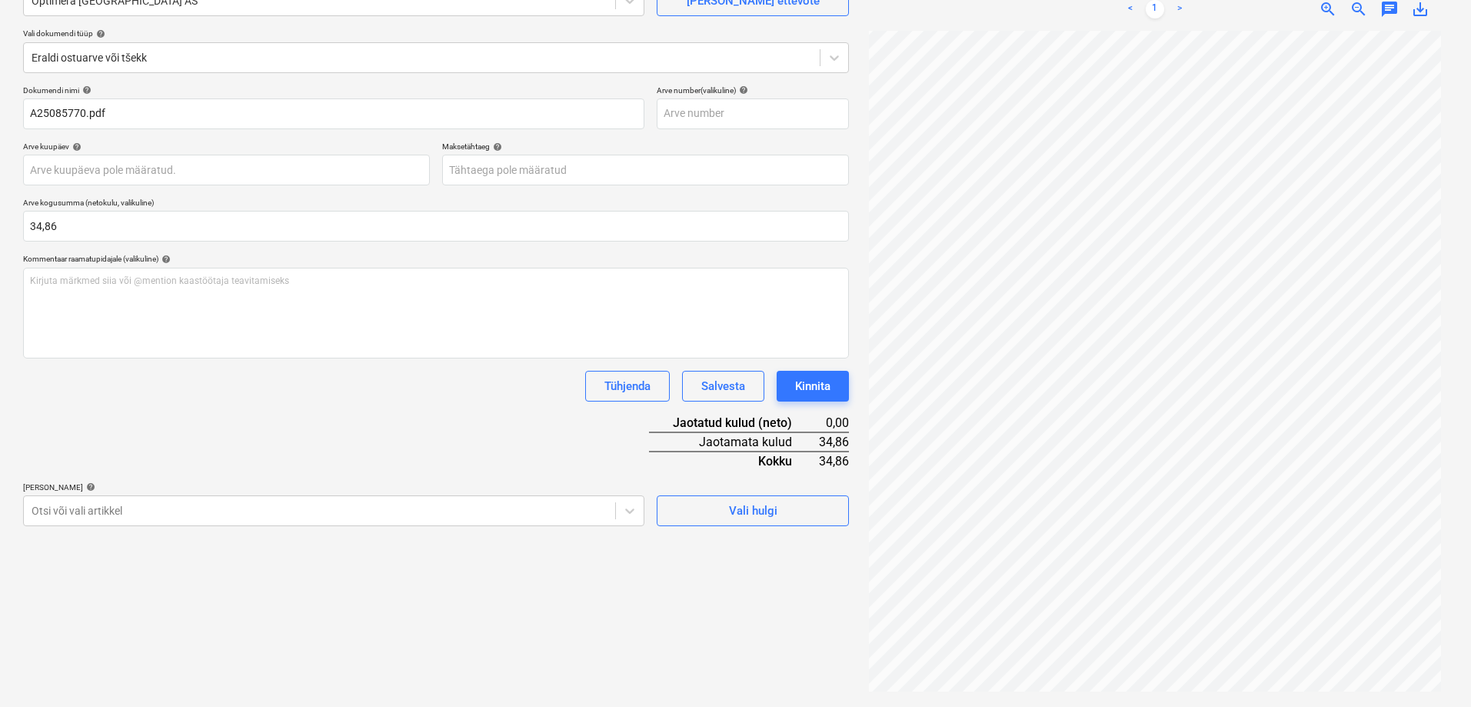
click at [258, 442] on div "Dokumendi nimi help A25085770.pdf Arve number (valikuline) help Arve kuupäev he…" at bounding box center [436, 305] width 826 height 441
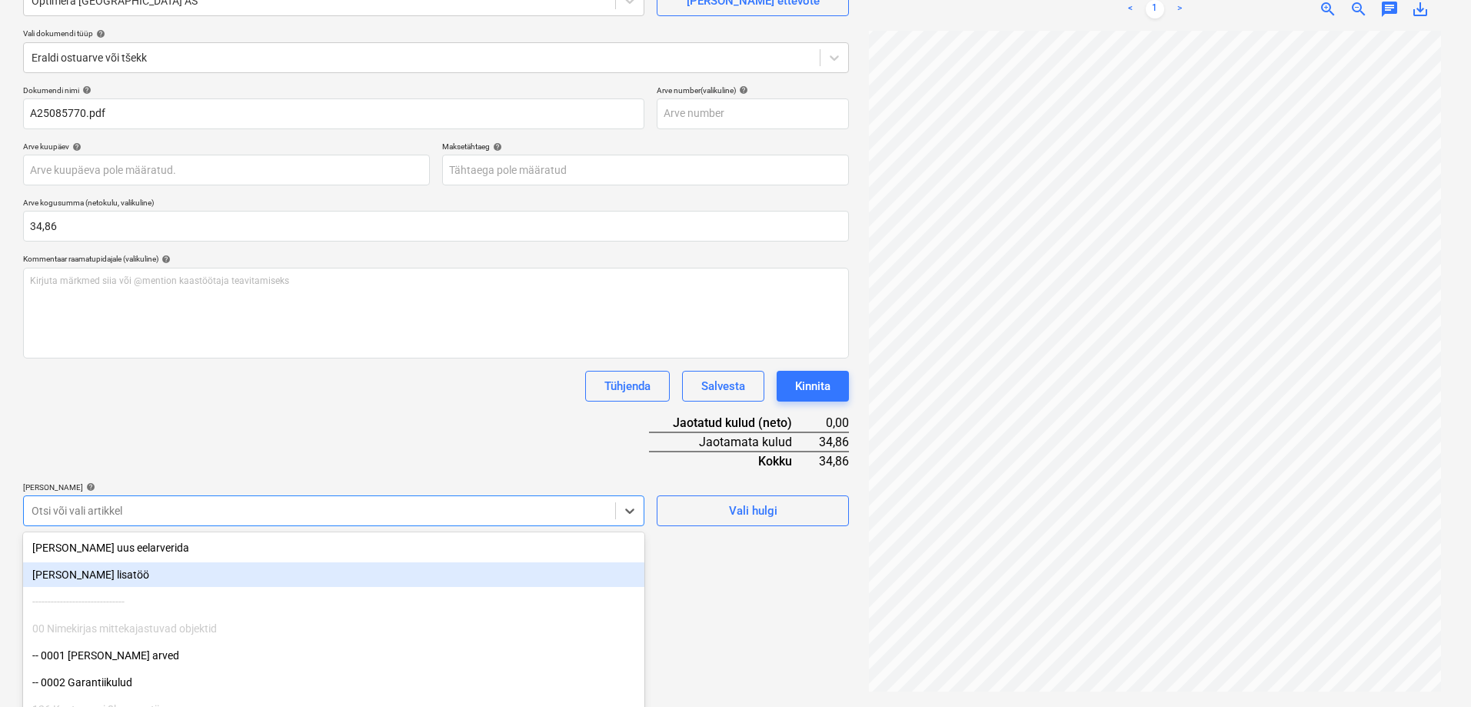
click at [230, 505] on body "Projektid Kontaktid Koondarved Postkast format_size keyboard_arrow_down help se…" at bounding box center [735, 199] width 1471 height 707
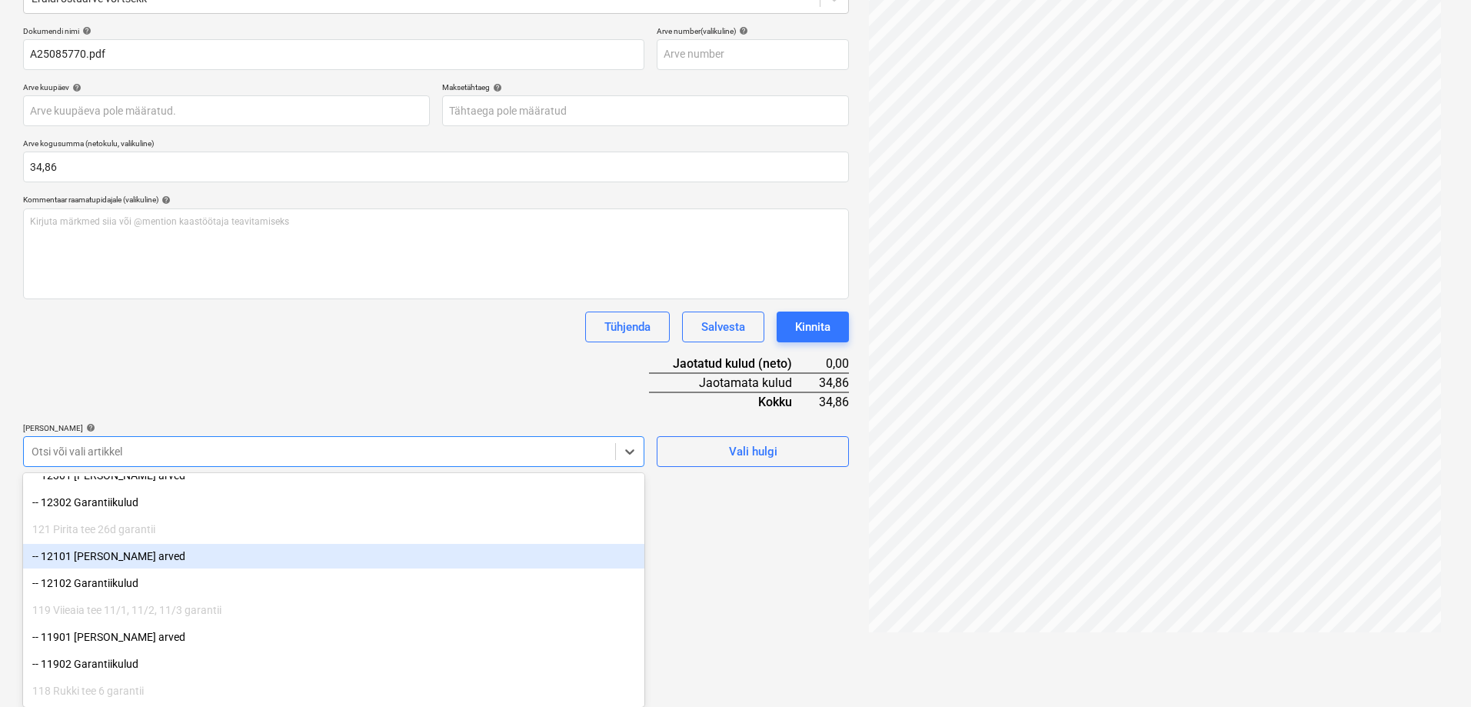
scroll to position [308, 0]
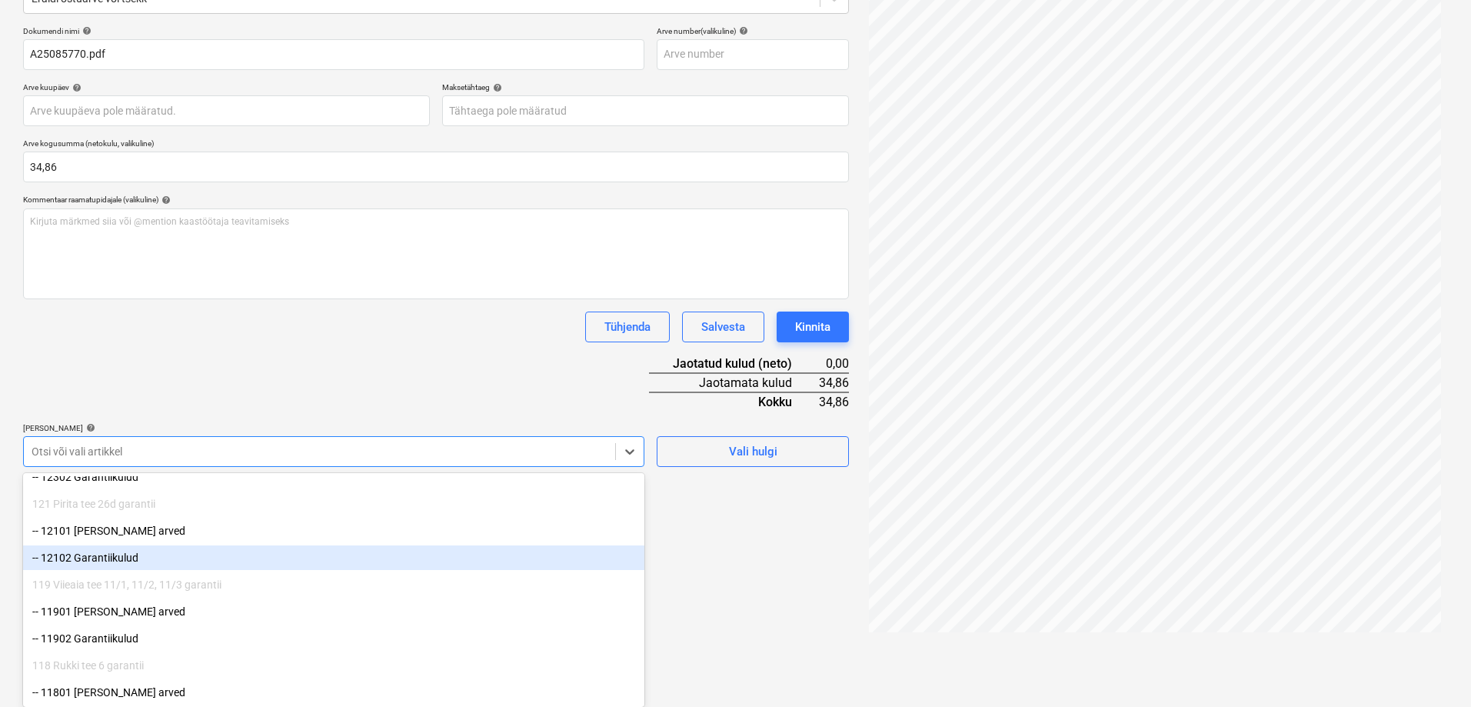
click at [135, 556] on div "-- 12102 Garantiikulud" at bounding box center [333, 557] width 621 height 25
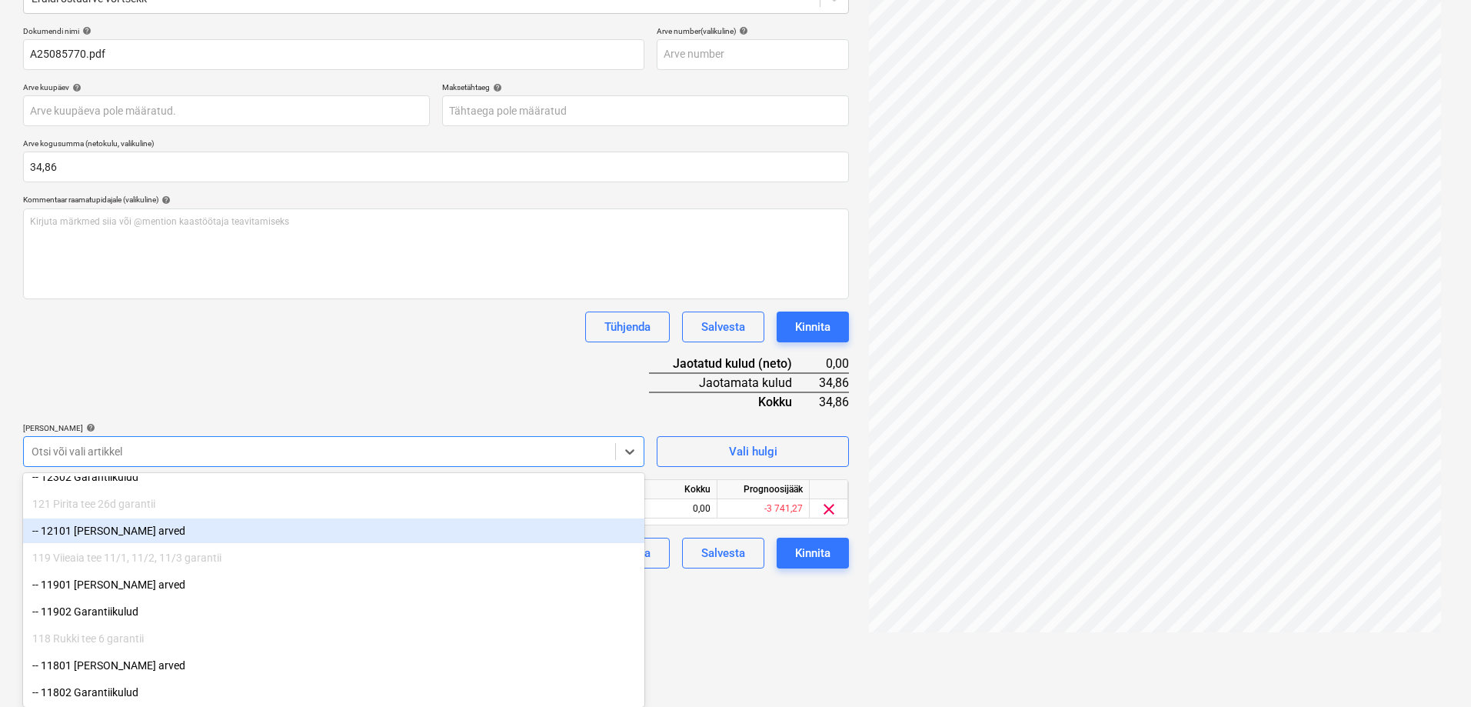
click at [225, 388] on div "Dokumendi nimi help A25085770.pdf Arve number (valikuline) help Arve kuupäev he…" at bounding box center [436, 297] width 826 height 542
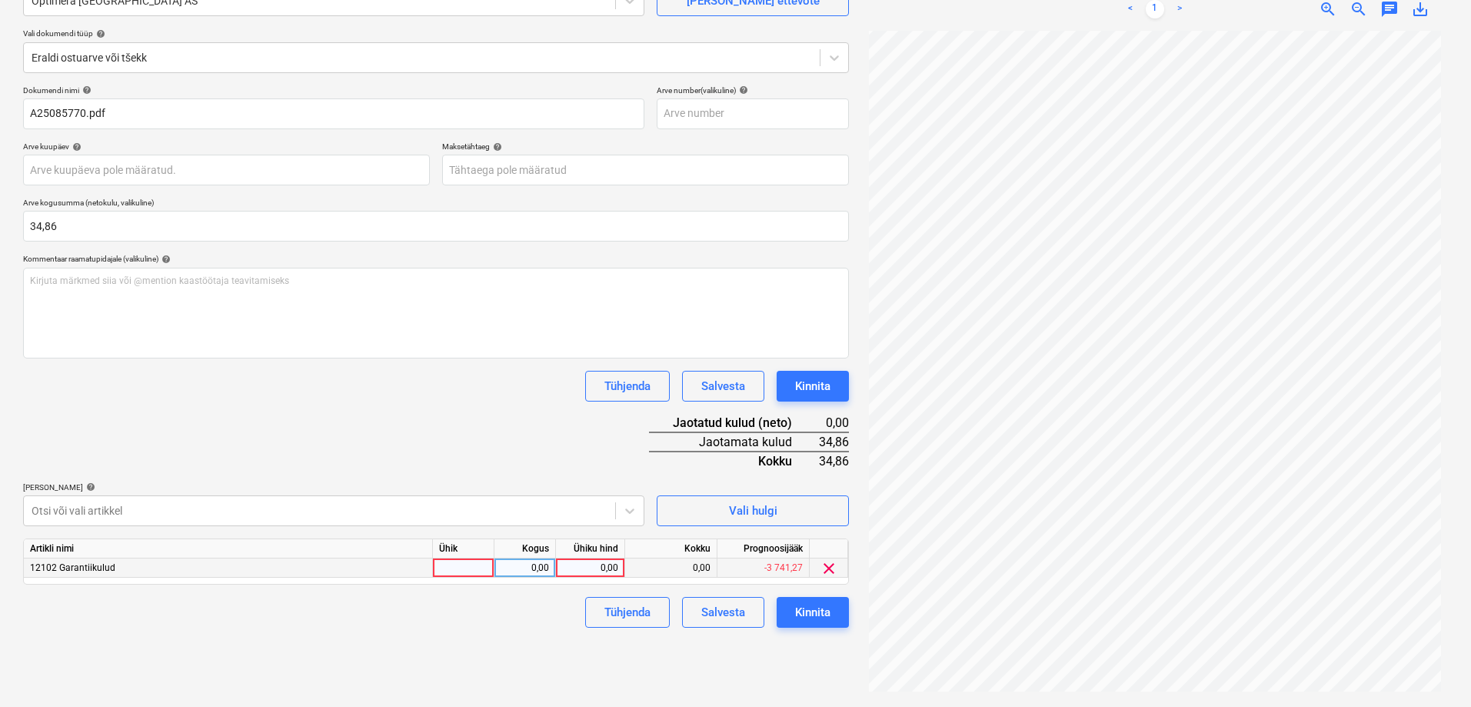
click at [617, 561] on div "0,00" at bounding box center [590, 567] width 56 height 19
type input "34,86"
click at [489, 416] on div "Dokumendi nimi help A25085770.pdf Arve number (valikuline) help Arve kuupäev he…" at bounding box center [436, 356] width 826 height 542
click at [807, 614] on div "Kinnita" at bounding box center [812, 612] width 35 height 20
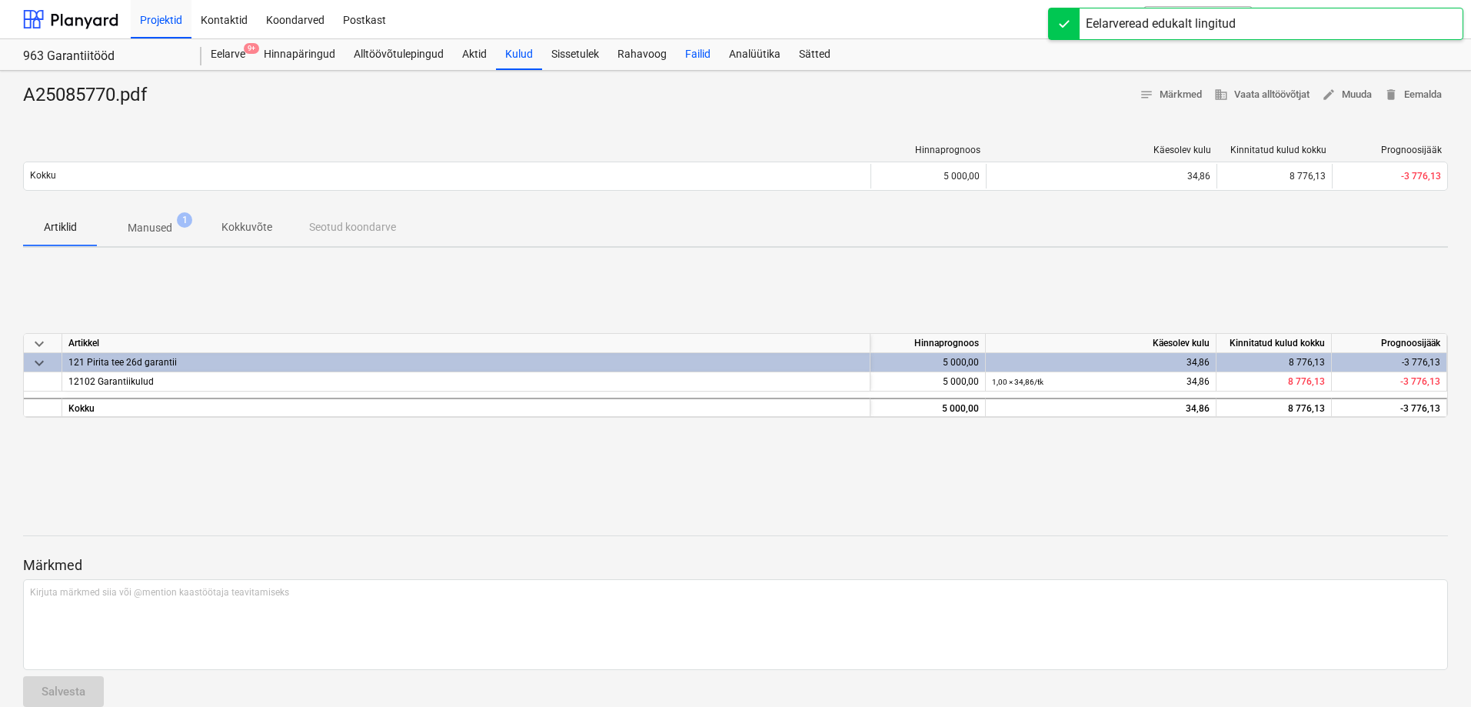
click at [714, 58] on div "Failid" at bounding box center [698, 54] width 44 height 31
